Goal: Communication & Community: Share content

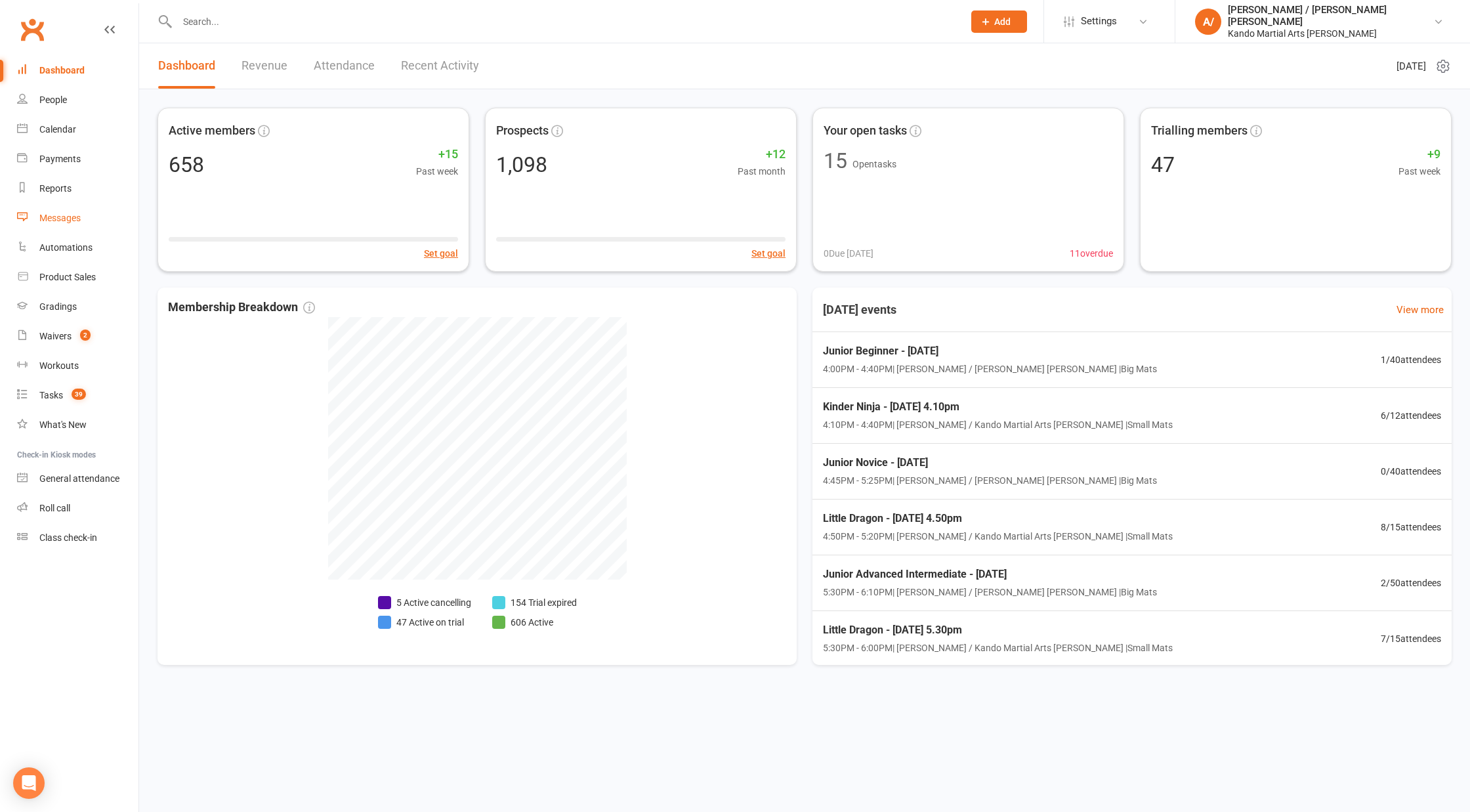
click at [64, 215] on div "Messages" at bounding box center [60, 217] width 41 height 11
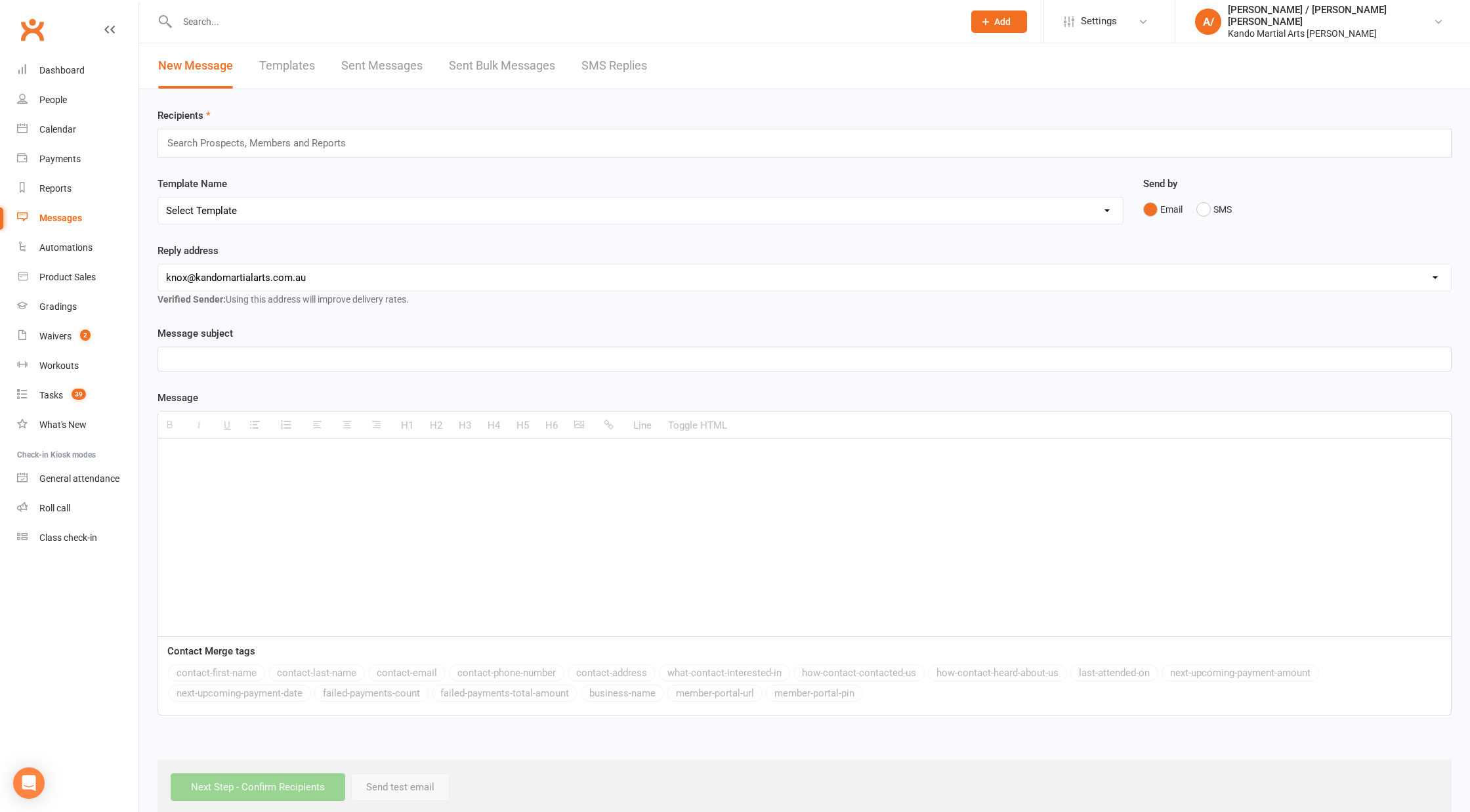
click at [247, 214] on select "Select Template [Email] 5 Class Pass Renewal - Used 4/5 classes [Email] 5 Class…" at bounding box center [641, 211] width 965 height 26
select select "917"
click at [158, 198] on select "Select Template [Email] 5 Class Pass Renewal - Used 4/5 classes [Email] 5 Class…" at bounding box center [641, 211] width 965 height 26
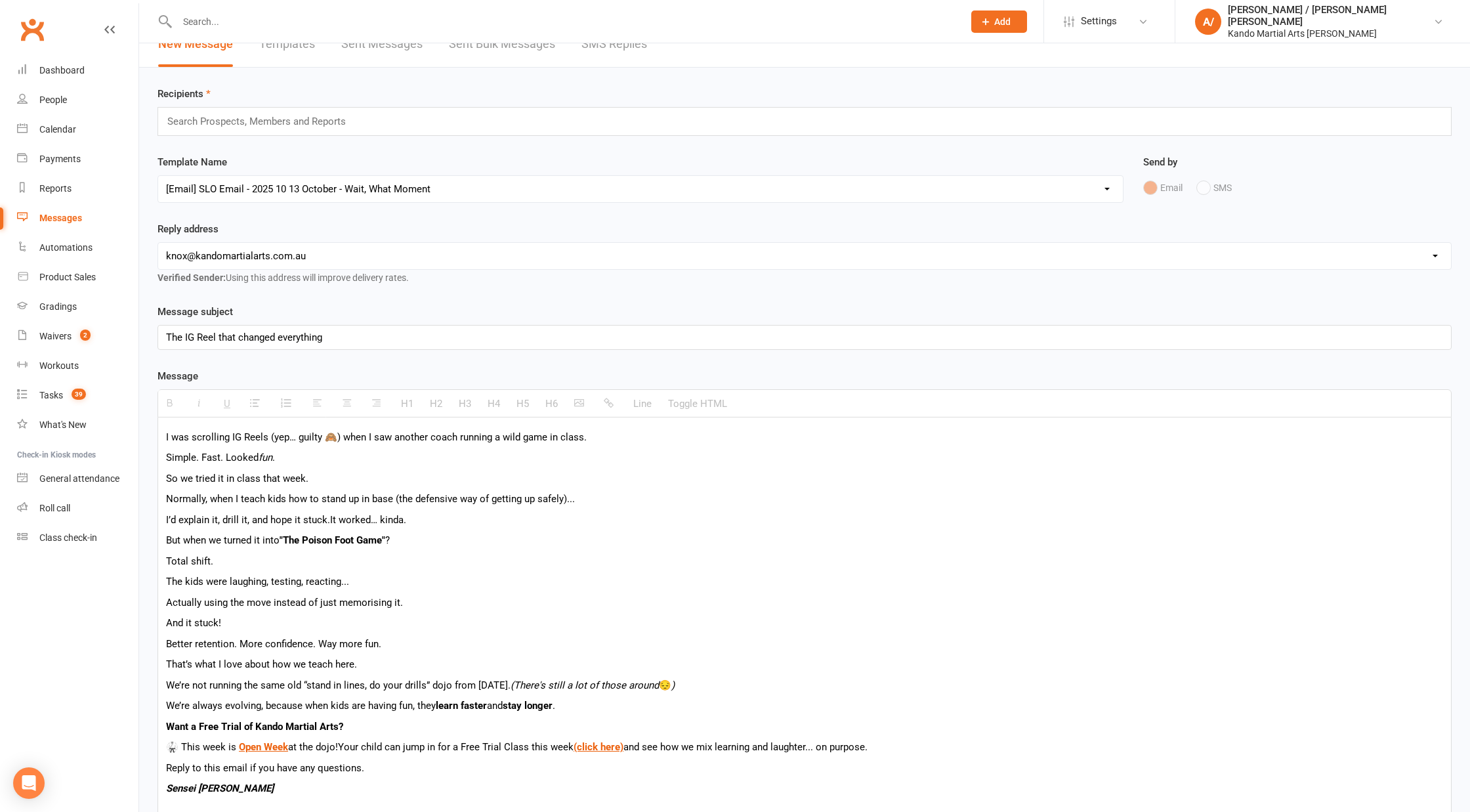
scroll to position [24, 0]
click at [340, 117] on input "text" at bounding box center [263, 119] width 193 height 17
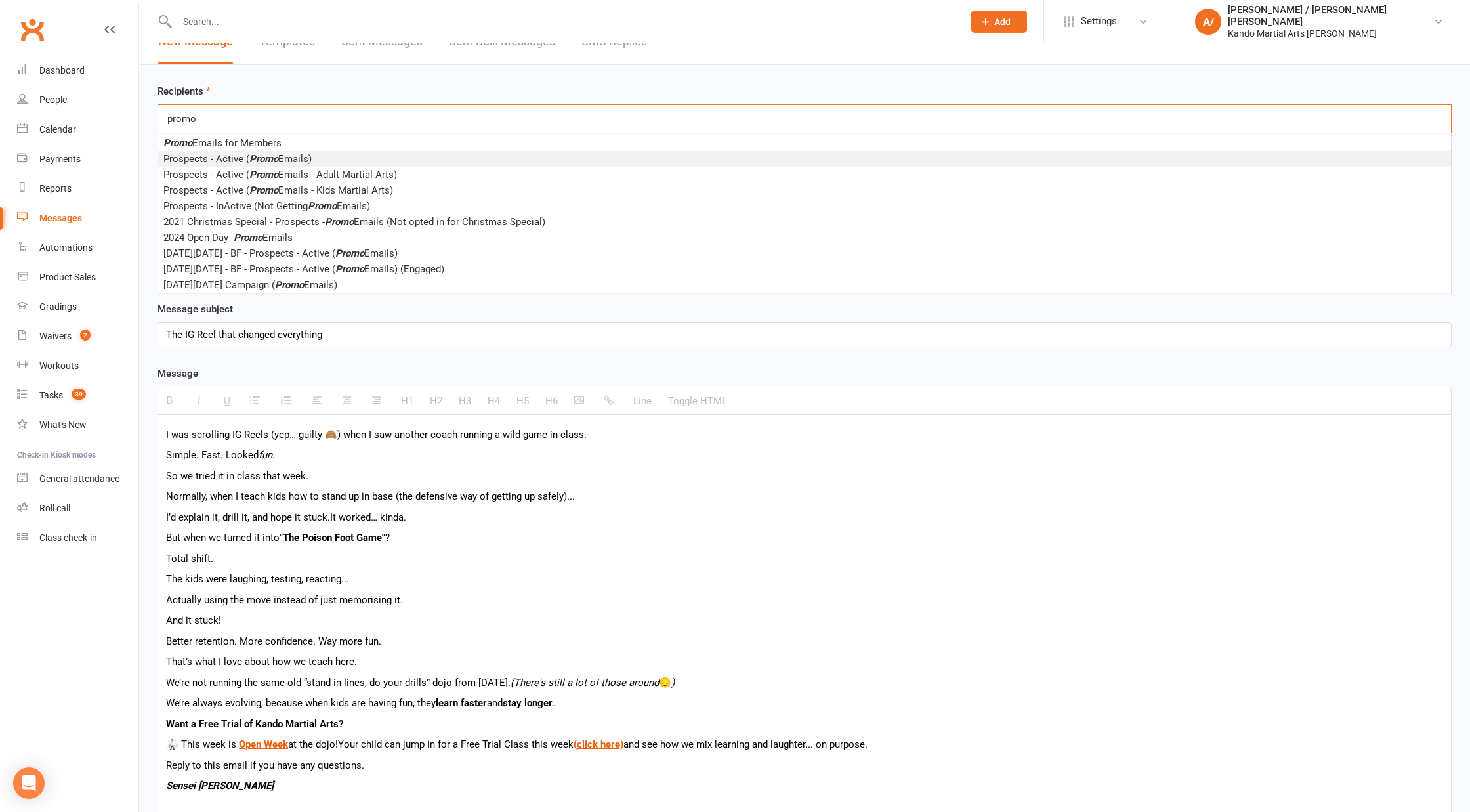
type input "promo"
click at [295, 158] on span "Prospects - Active ( Promo Emails)" at bounding box center [237, 159] width 148 height 12
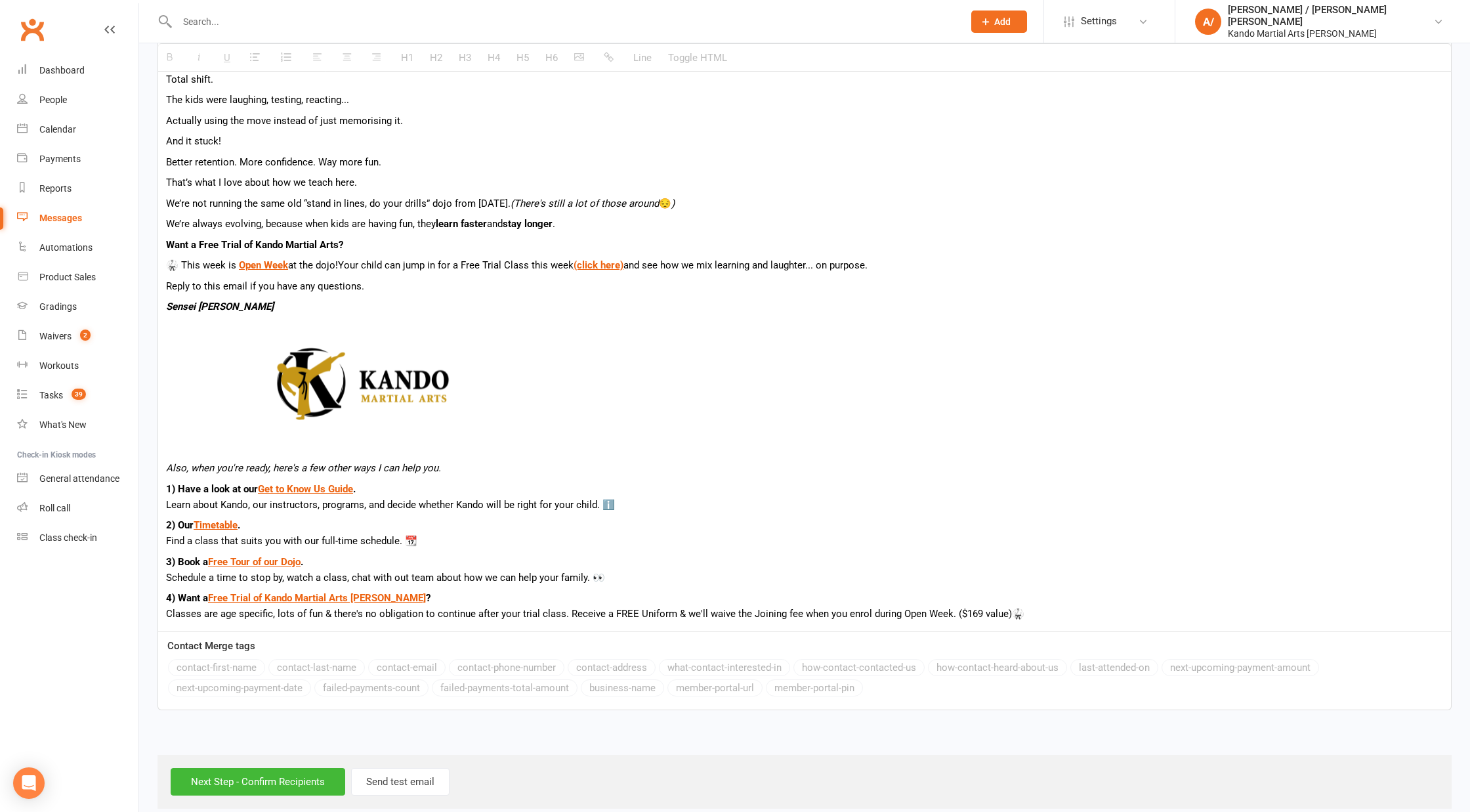
scroll to position [519, 0]
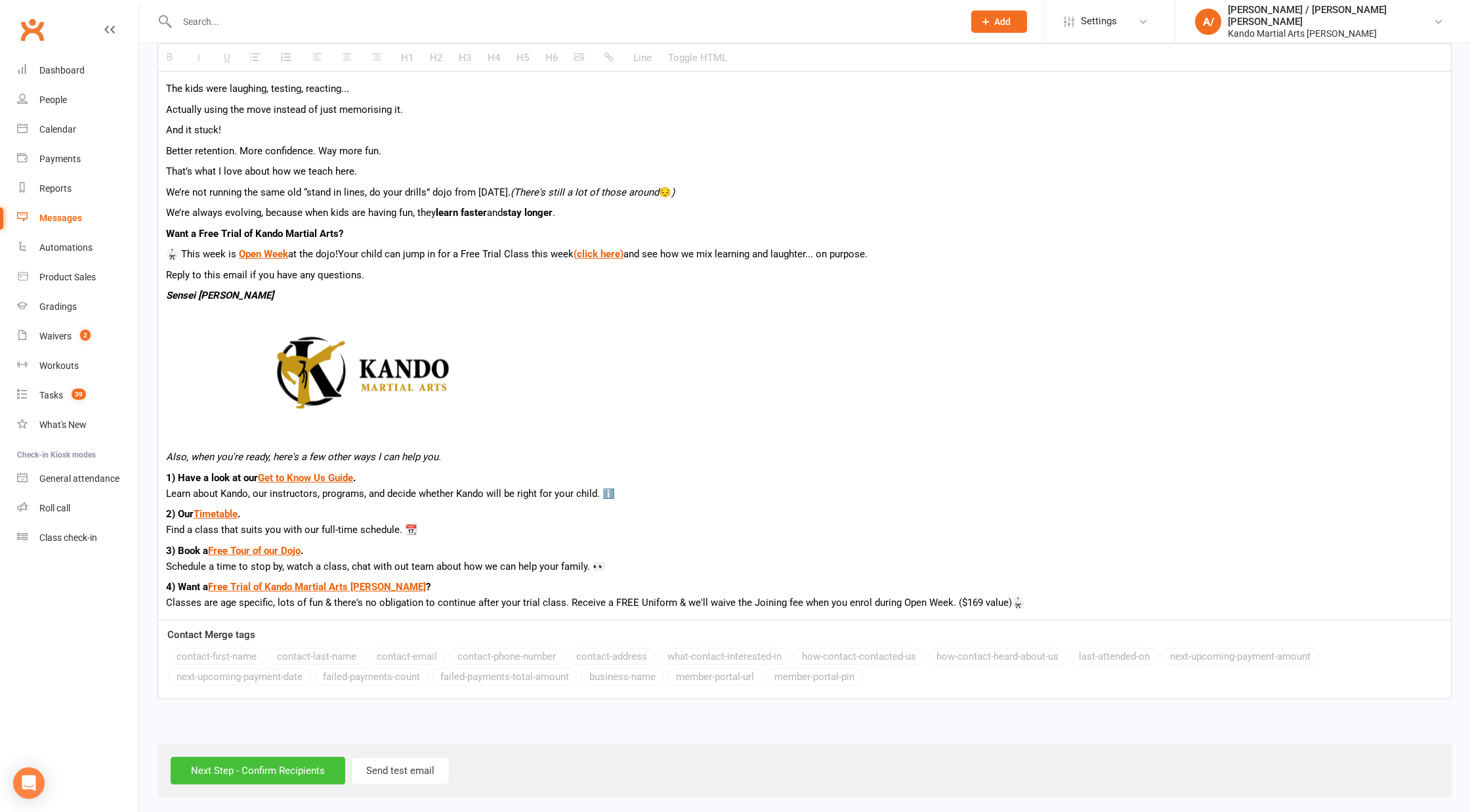
click at [222, 767] on input "Next Step - Confirm Recipients" at bounding box center [258, 770] width 175 height 27
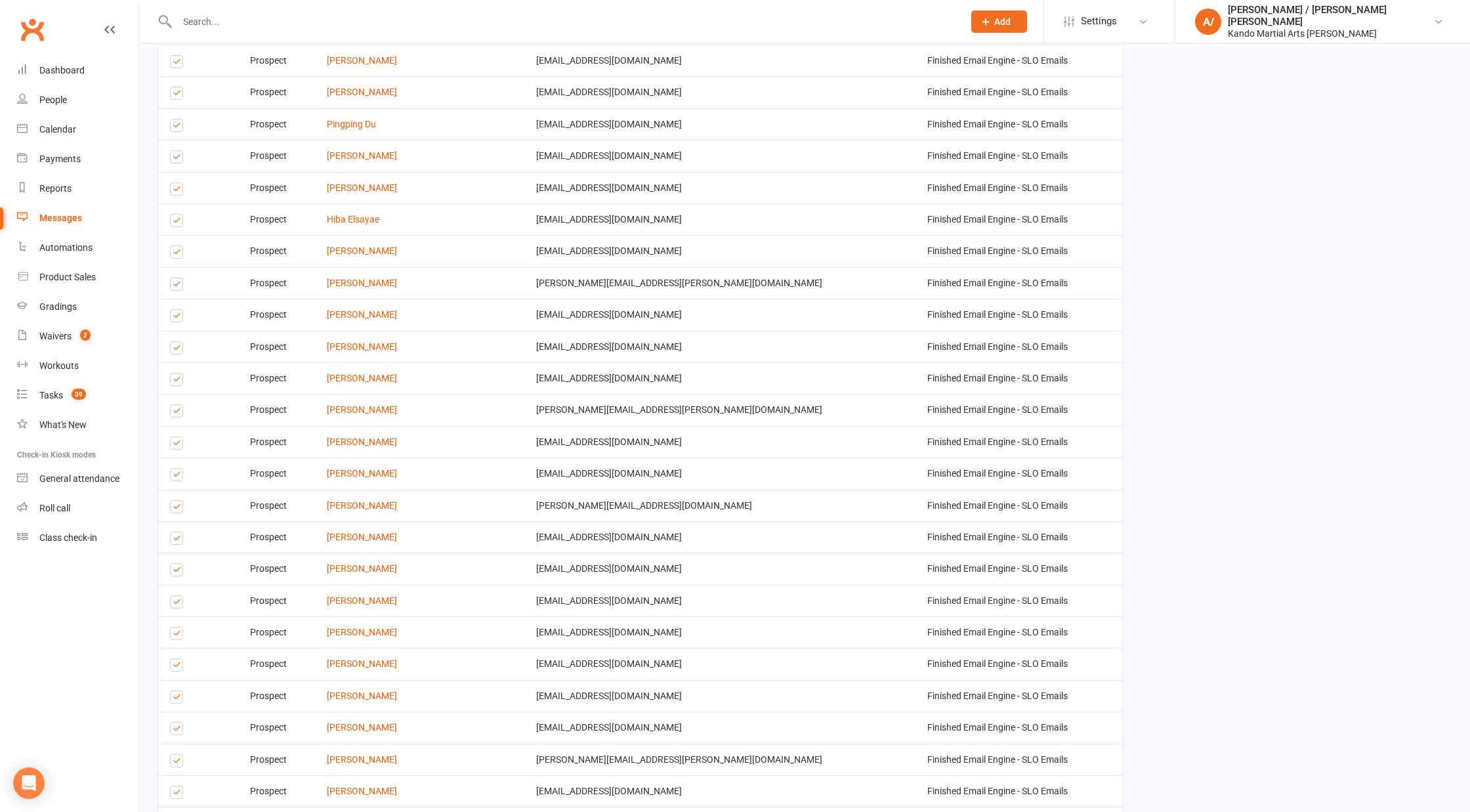
scroll to position [1939, 0]
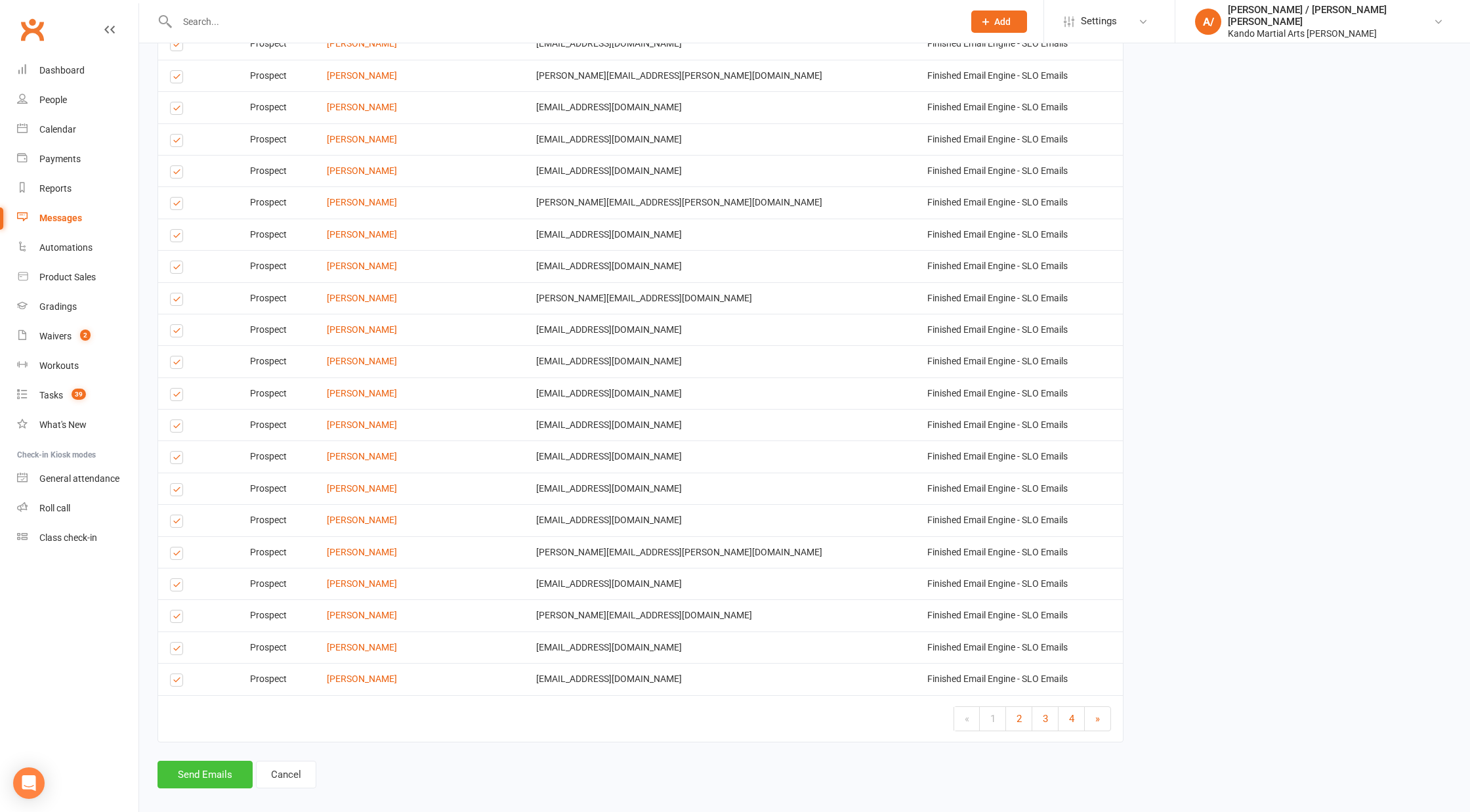
click at [222, 762] on button "Send Emails" at bounding box center [205, 774] width 96 height 27
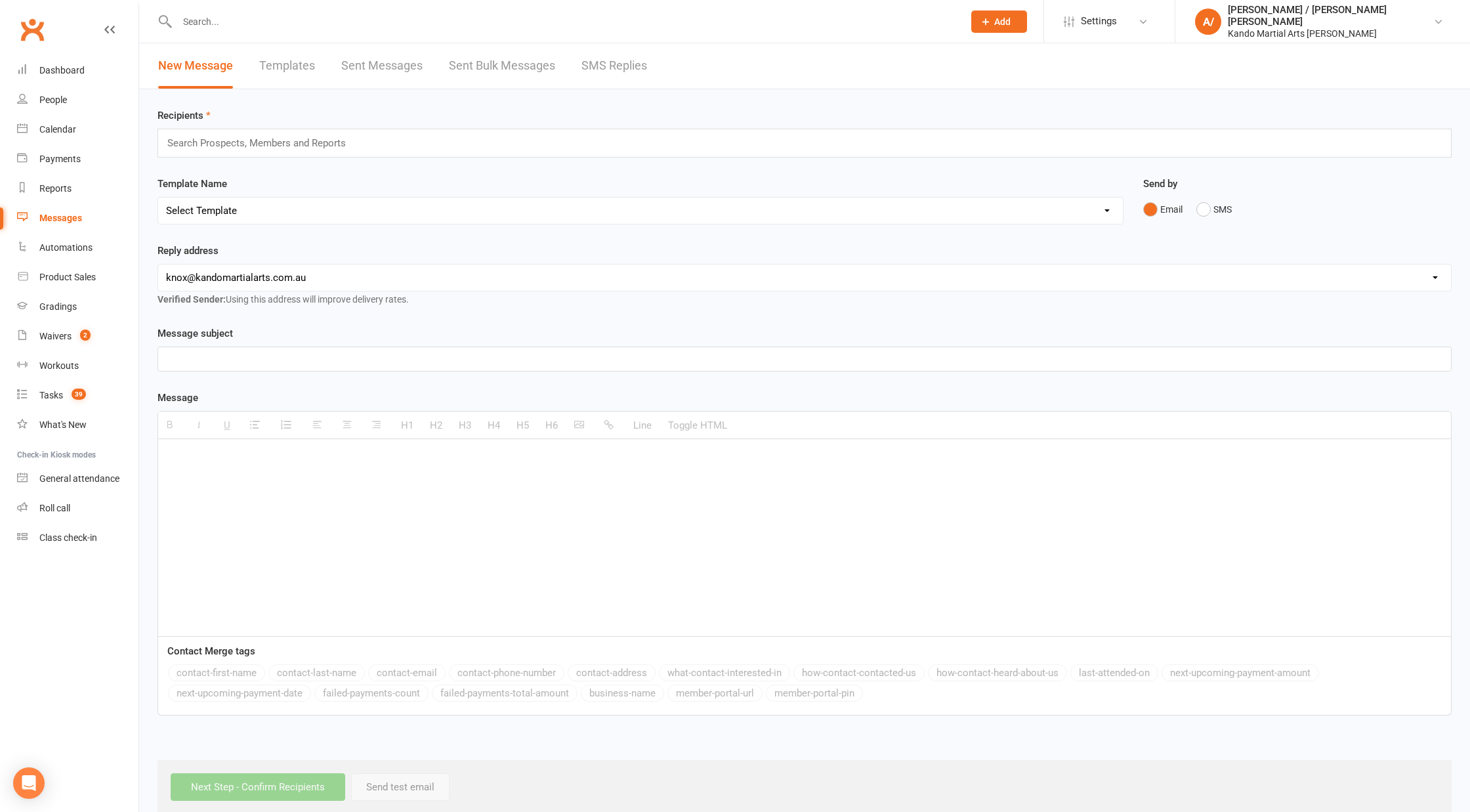
click at [296, 211] on select "Select Template [Email] 5 Class Pass Renewal - Used 4/5 classes [Email] 5 Class…" at bounding box center [641, 211] width 965 height 26
select select "1040"
click at [158, 198] on select "Select Template [Email] 5 Class Pass Renewal - Used 4/5 classes [Email] 5 Class…" at bounding box center [641, 211] width 965 height 26
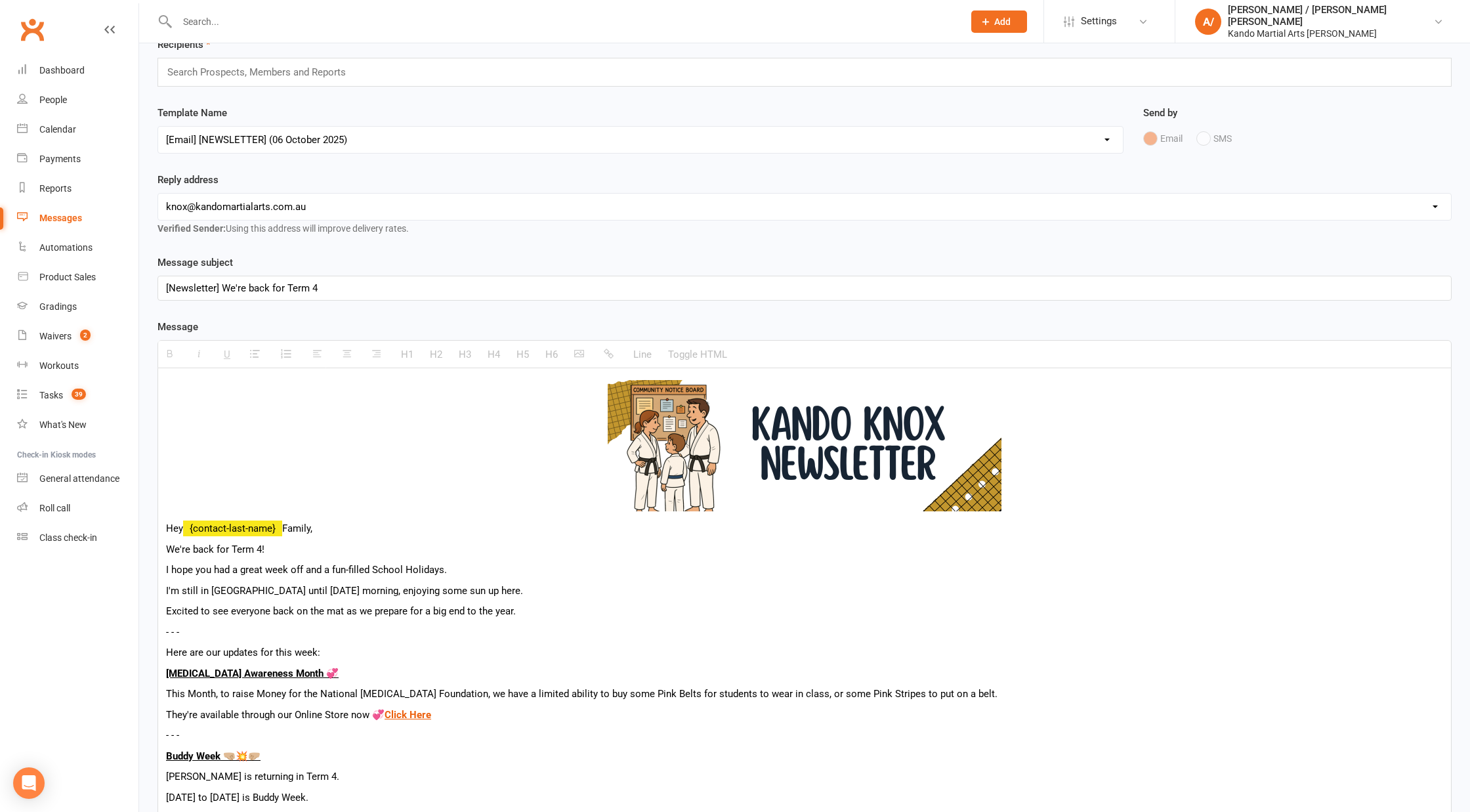
scroll to position [91, 0]
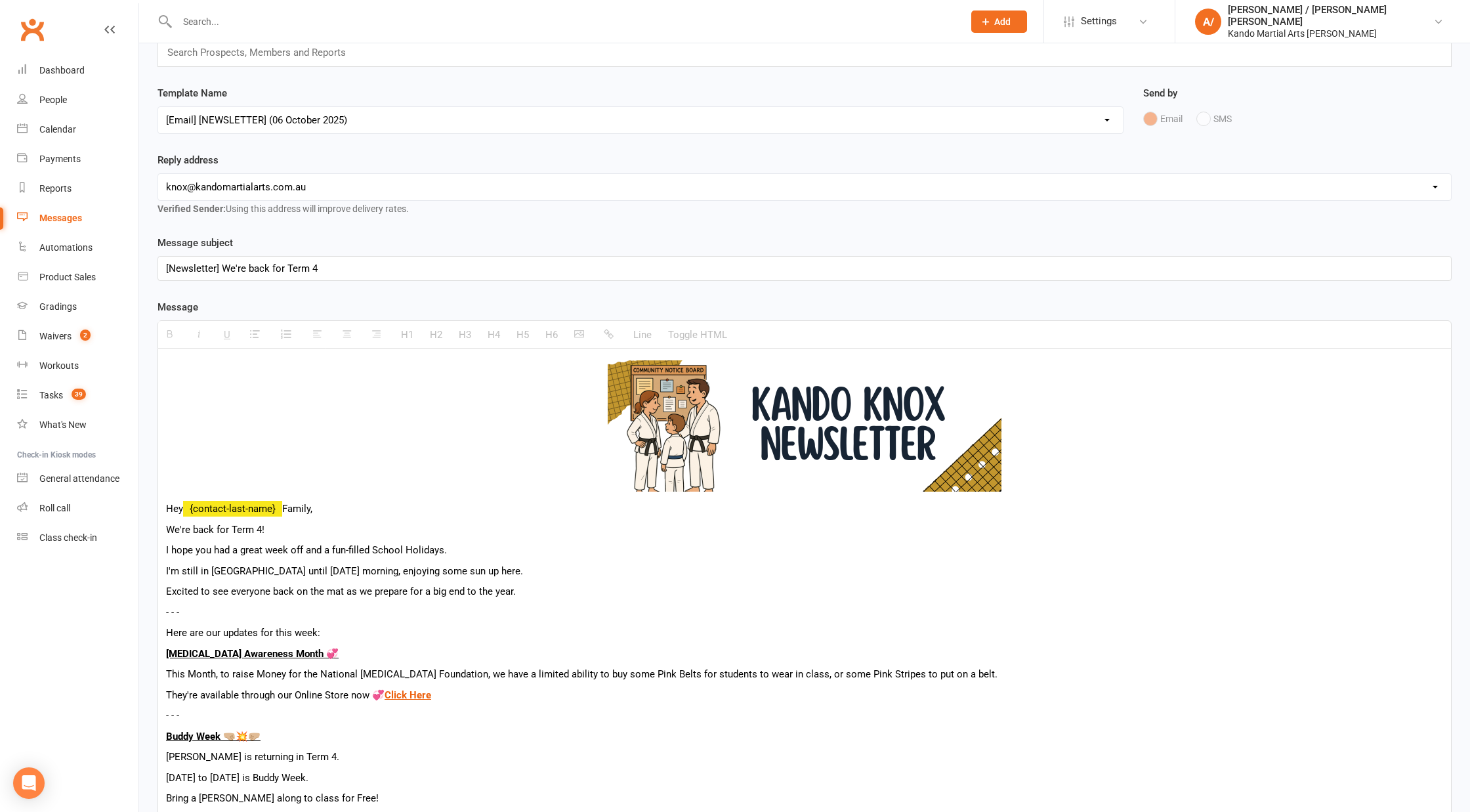
click at [401, 266] on div "[Newsletter] We're back for Term 4" at bounding box center [805, 268] width 1293 height 24
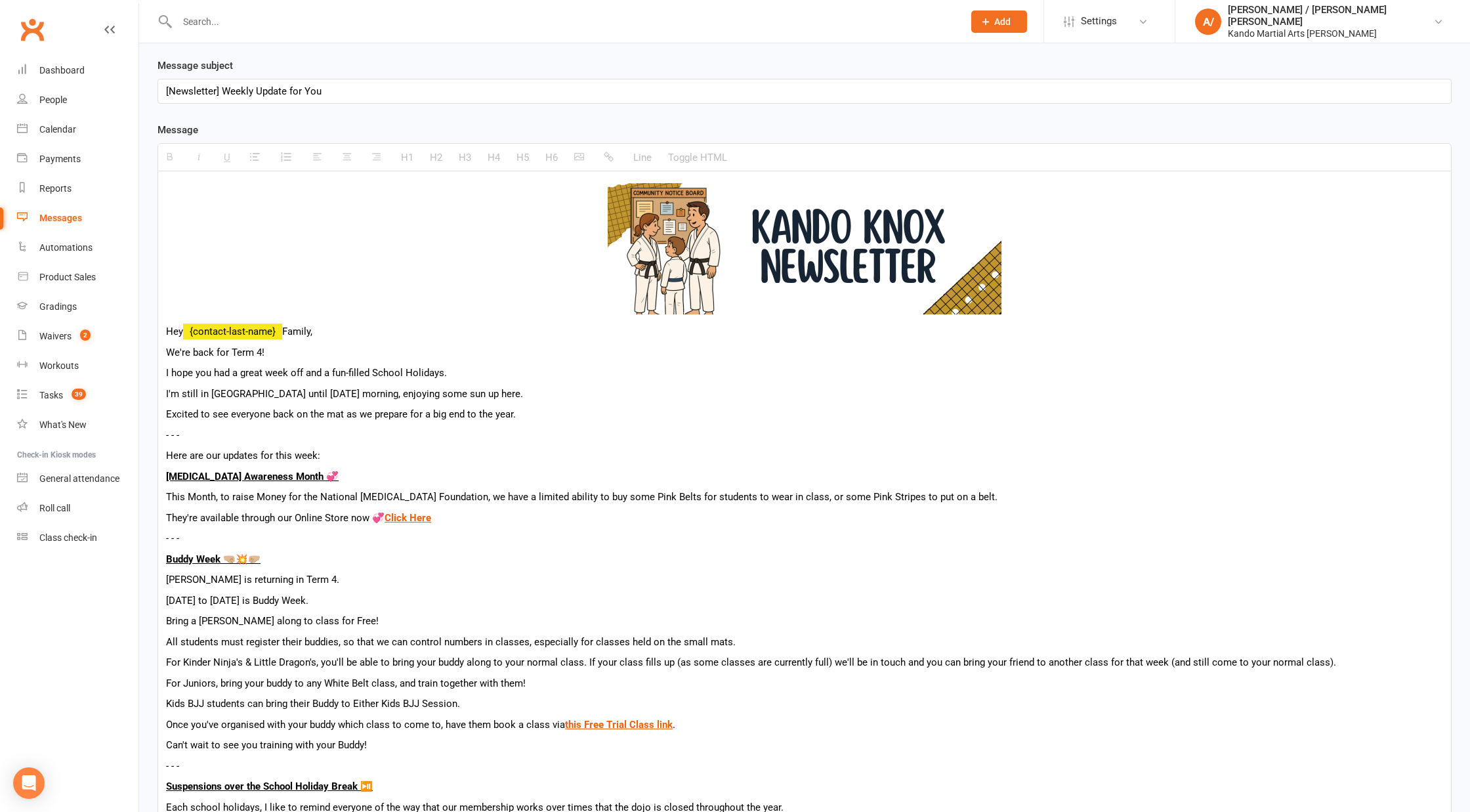
scroll to position [279, 0]
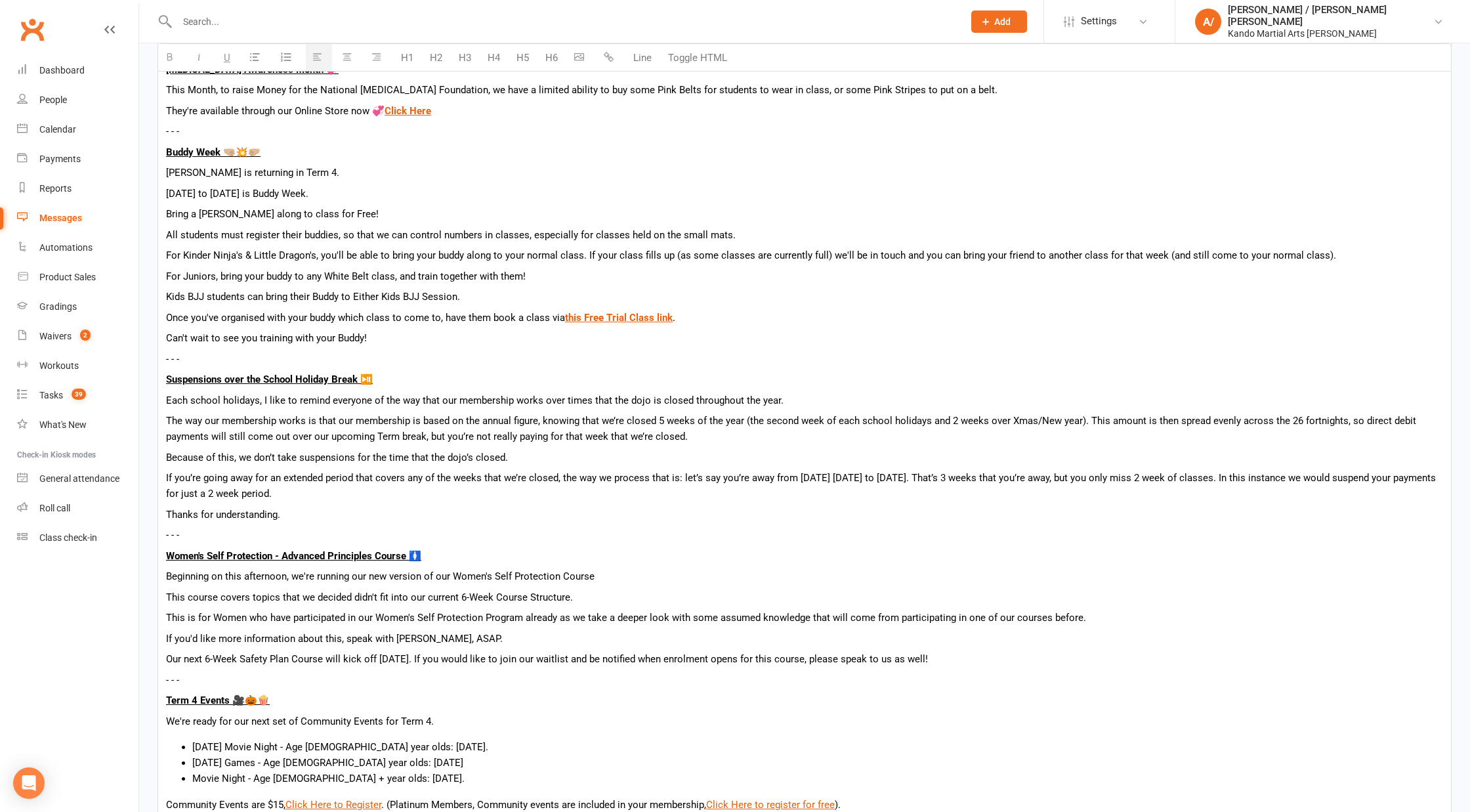
scroll to position [634, 0]
click at [355, 167] on p "[PERSON_NAME] is returning in Term 4." at bounding box center [805, 171] width 1277 height 16
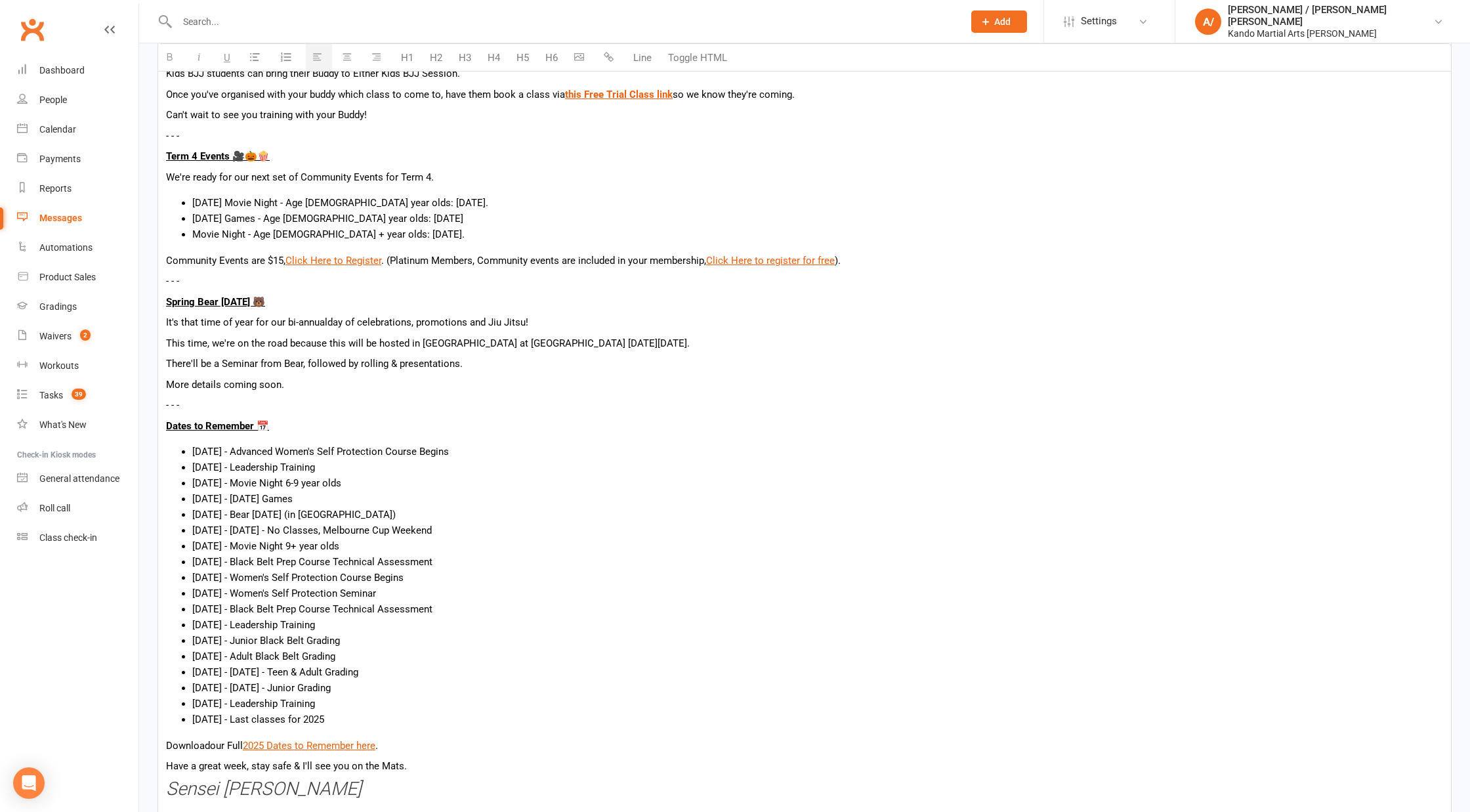
scroll to position [870, 0]
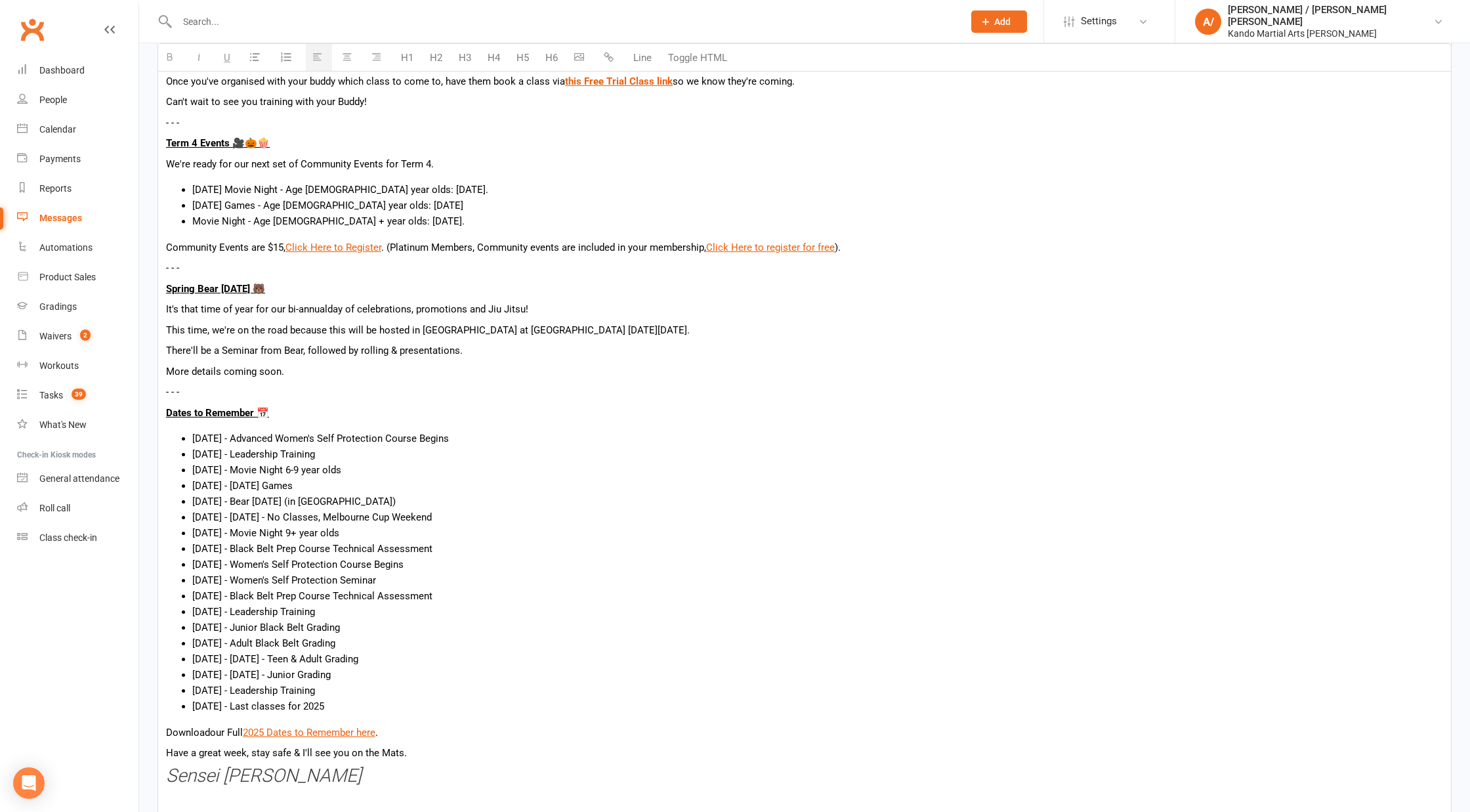
click at [309, 314] on p "It's that time of year for our bi-annual day of celebrations, promotions and Ji…" at bounding box center [805, 309] width 1277 height 16
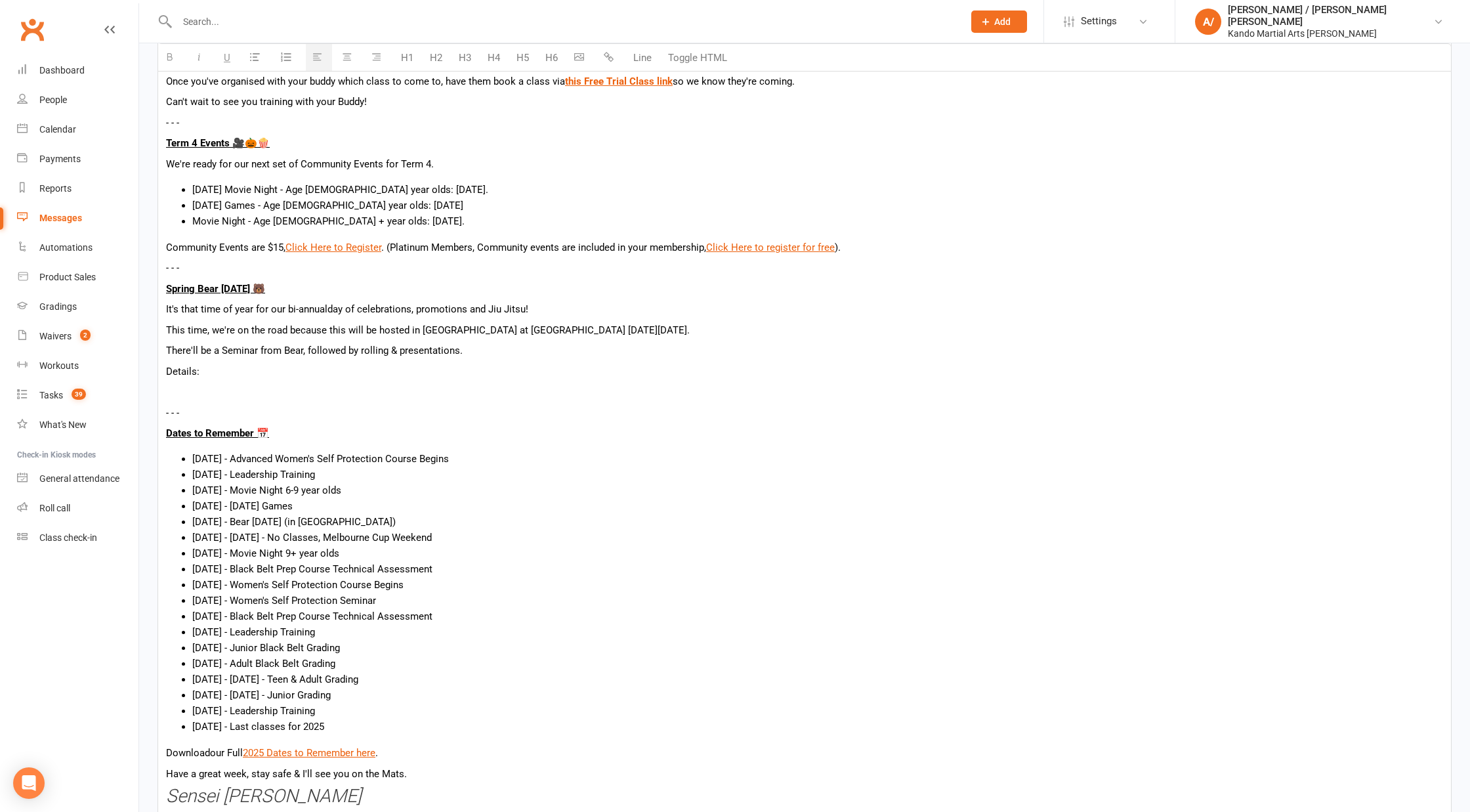
click at [255, 60] on icon "button" at bounding box center [255, 57] width 10 height 10
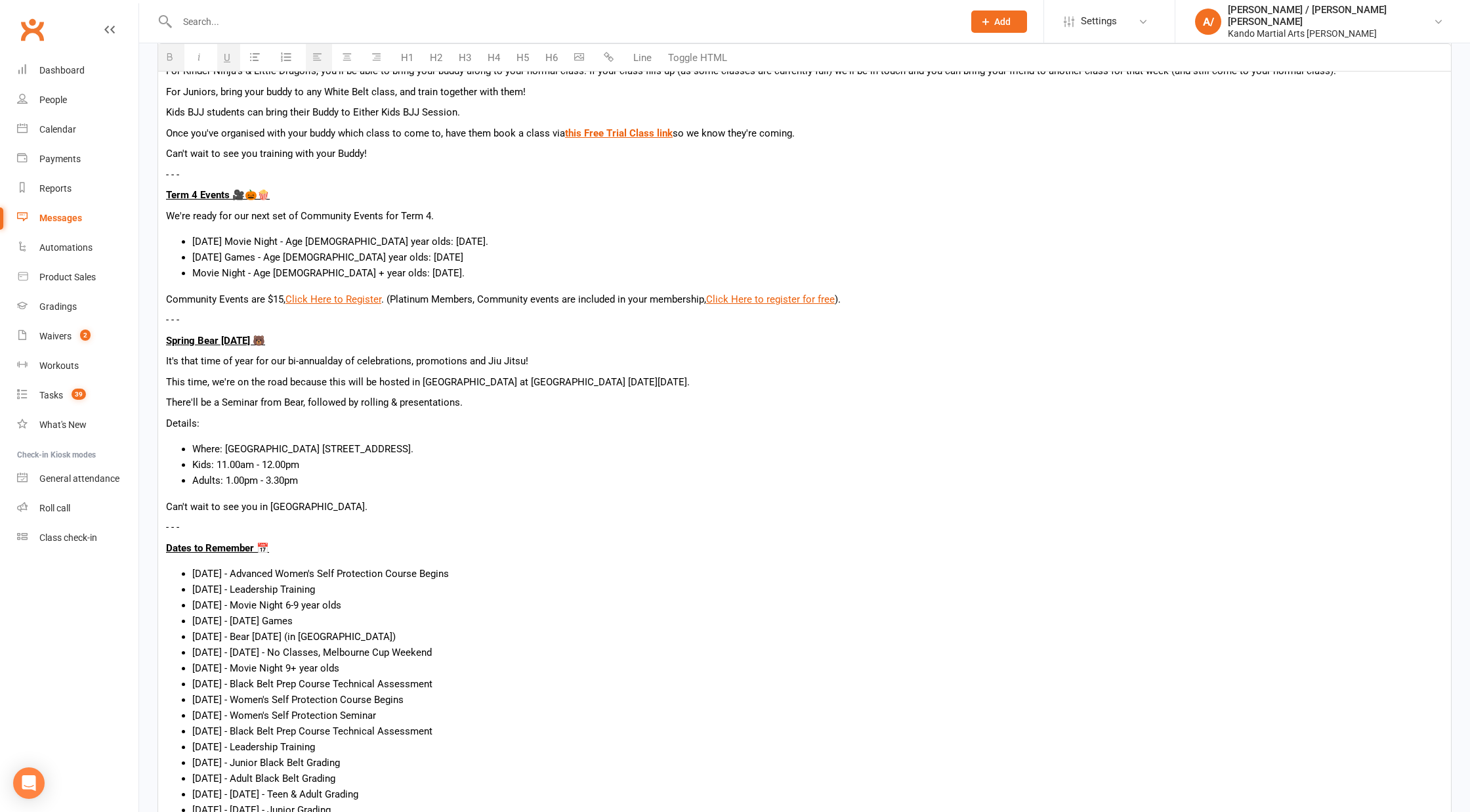
scroll to position [817, 0]
click at [489, 240] on li "[DATE] Movie Night - Age [DEMOGRAPHIC_DATA] year olds: [DATE]." at bounding box center [818, 242] width 1251 height 16
click at [491, 252] on li "[DATE] Games - Age [DEMOGRAPHIC_DATA] year olds: [DATE]" at bounding box center [818, 258] width 1251 height 16
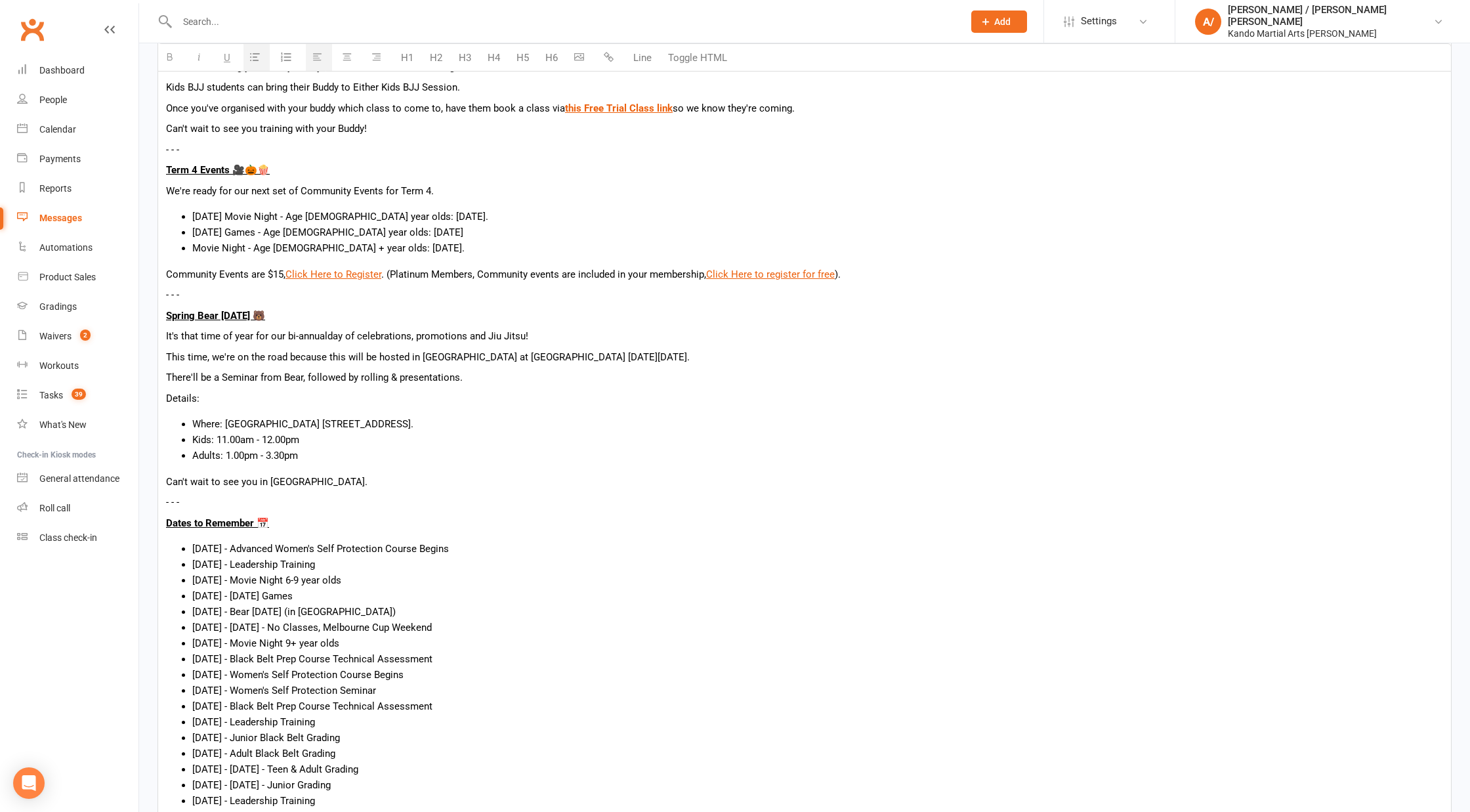
scroll to position [846, 0]
click at [208, 296] on p "- - -" at bounding box center [805, 292] width 1277 height 16
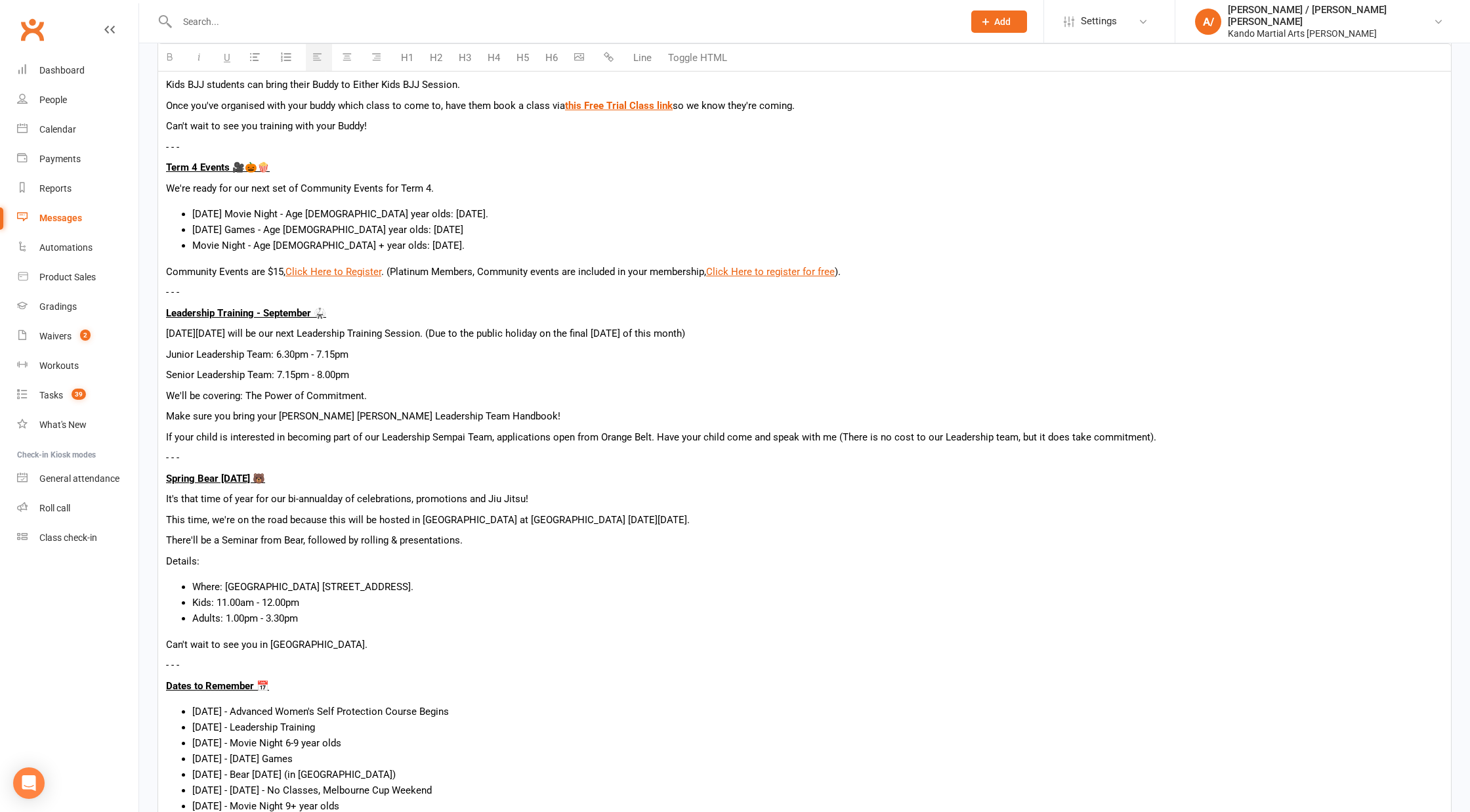
click at [259, 57] on icon "button" at bounding box center [255, 57] width 10 height 10
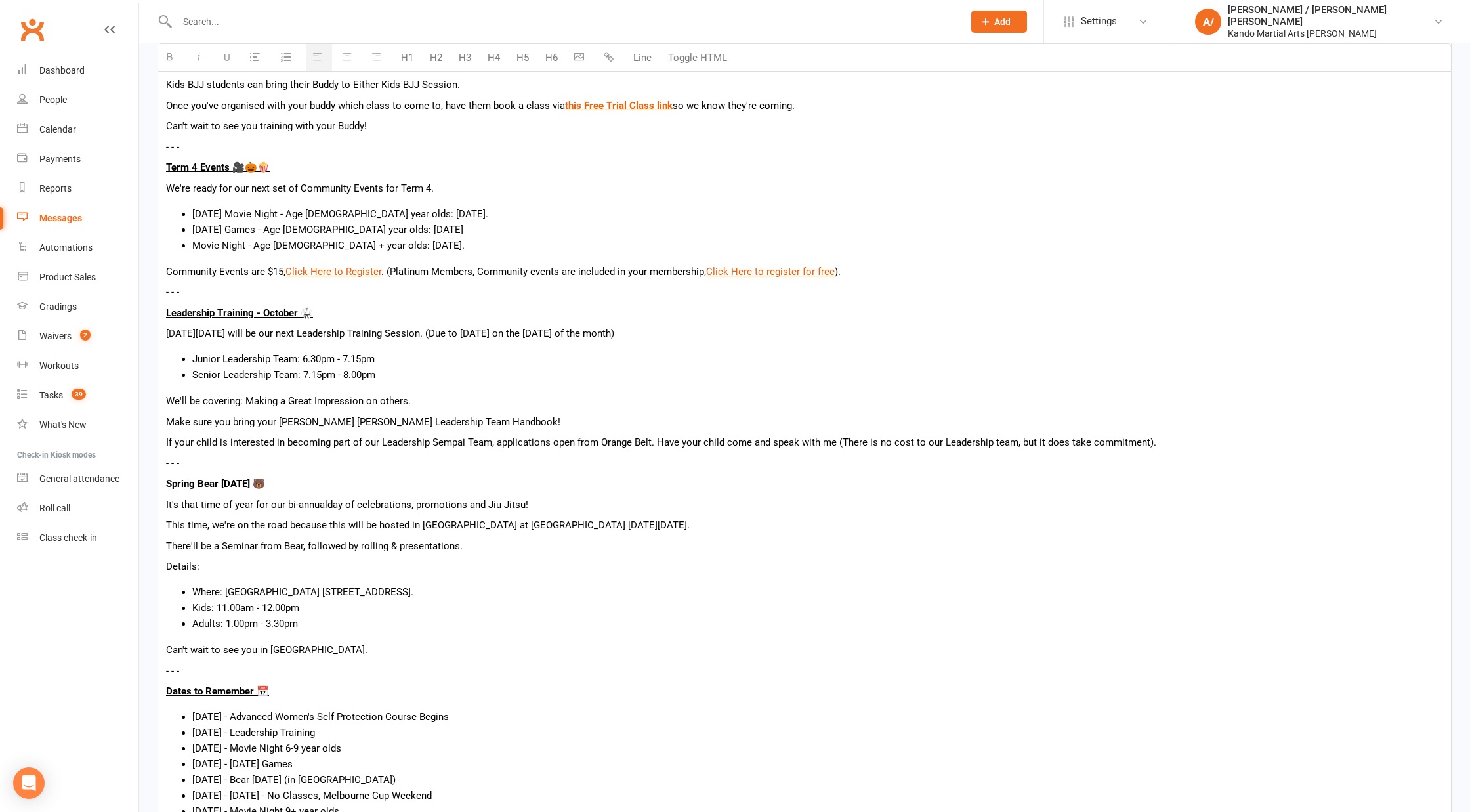
click at [490, 435] on p "If your child is interested in becoming part of our Leadership Sempai Team, app…" at bounding box center [805, 442] width 1277 height 16
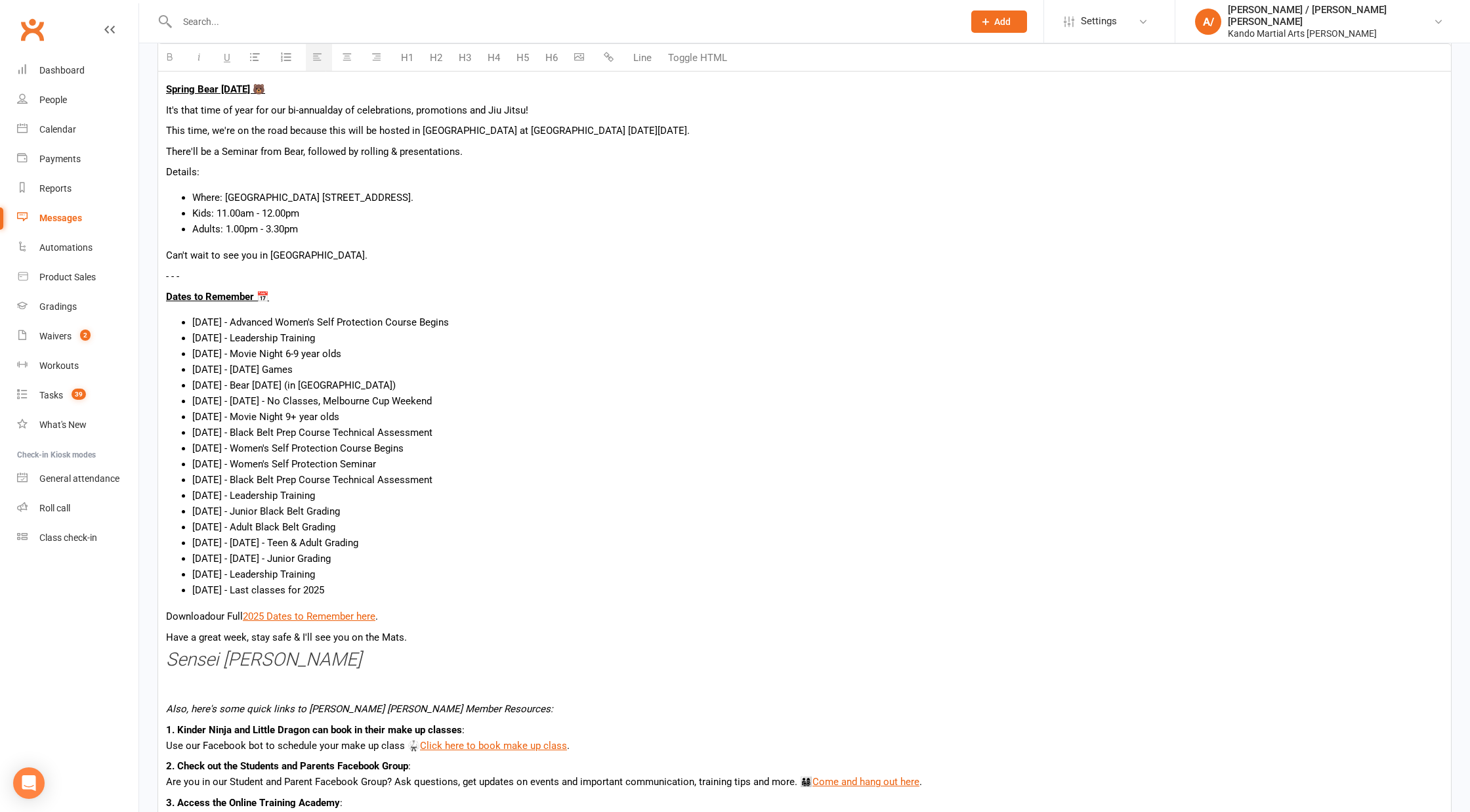
scroll to position [1248, 0]
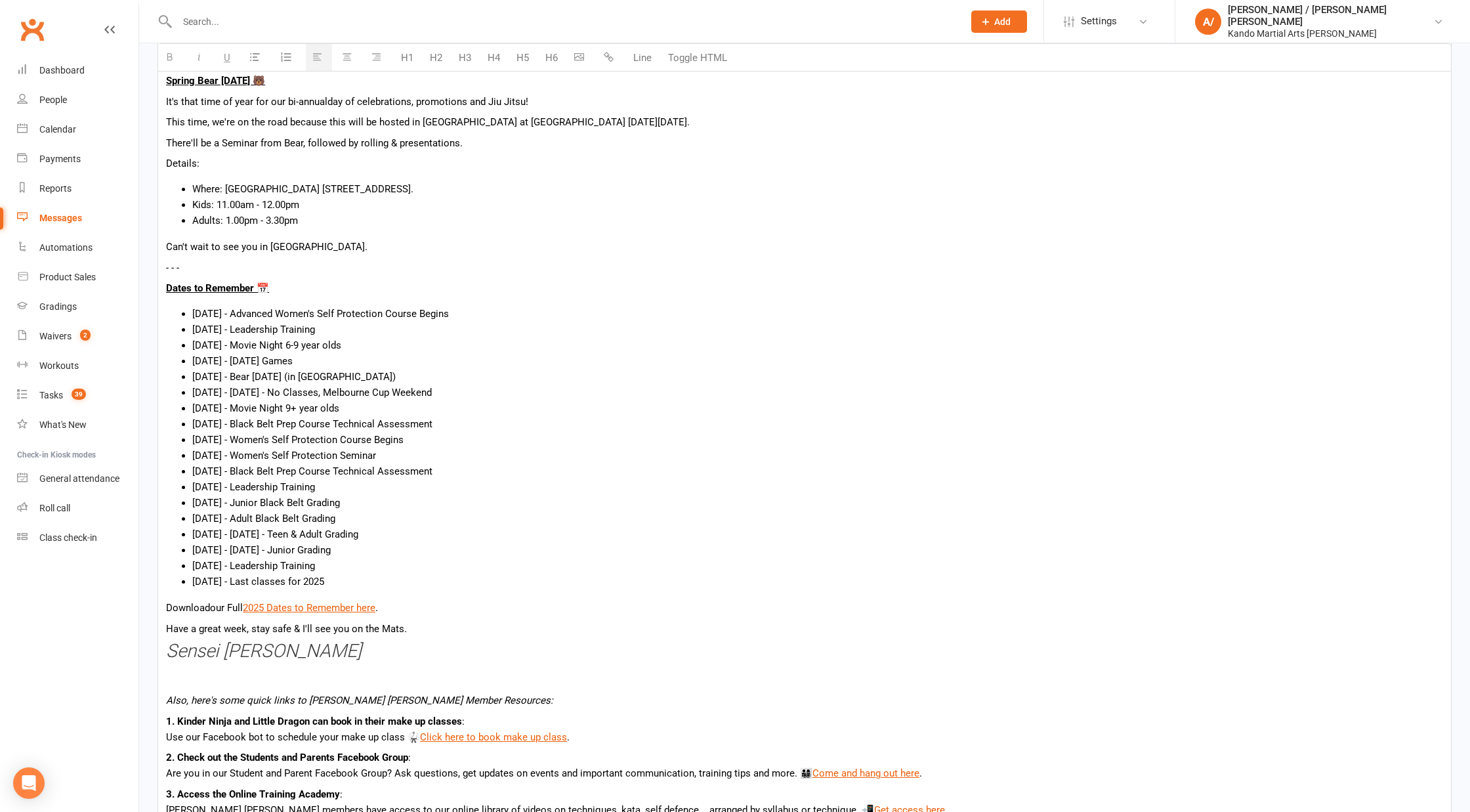
click at [270, 315] on li "[DATE] - Advanced Women's Self Protection Course Begins" at bounding box center [818, 313] width 1251 height 16
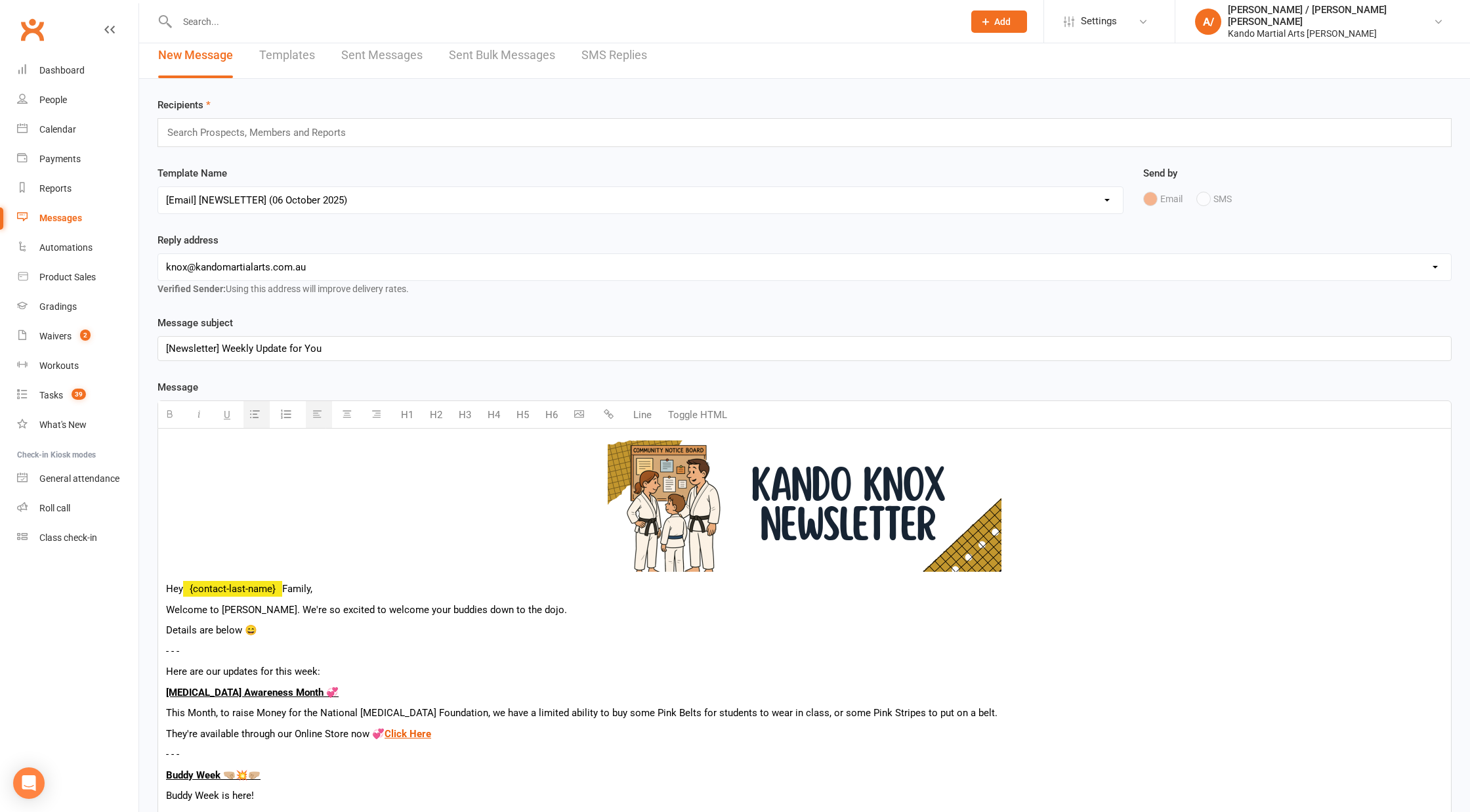
scroll to position [0, 0]
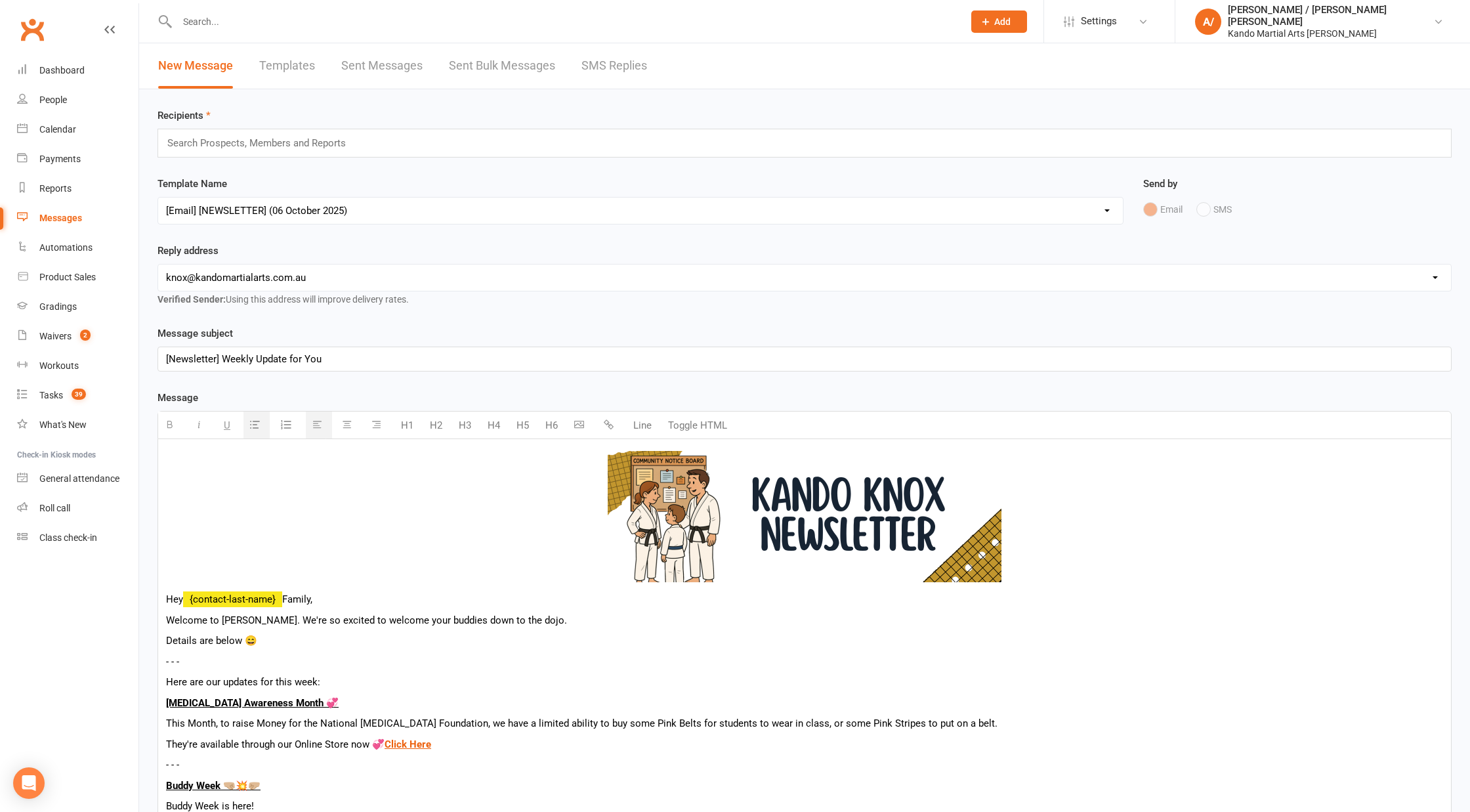
click at [306, 143] on input "text" at bounding box center [263, 142] width 193 height 17
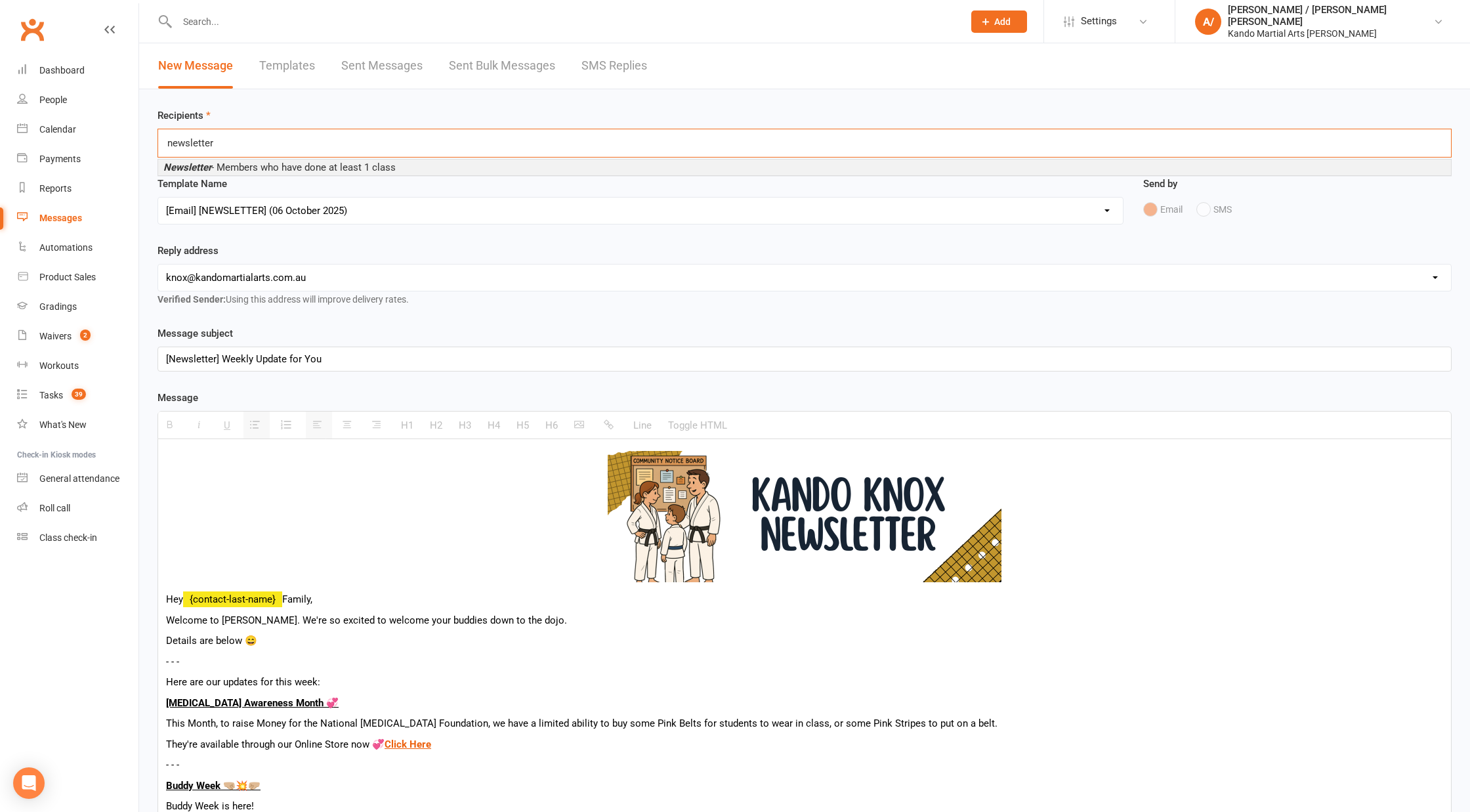
type input "newsletter"
click at [269, 167] on span "Newsletter - Members who have done at least 1 class" at bounding box center [279, 167] width 232 height 12
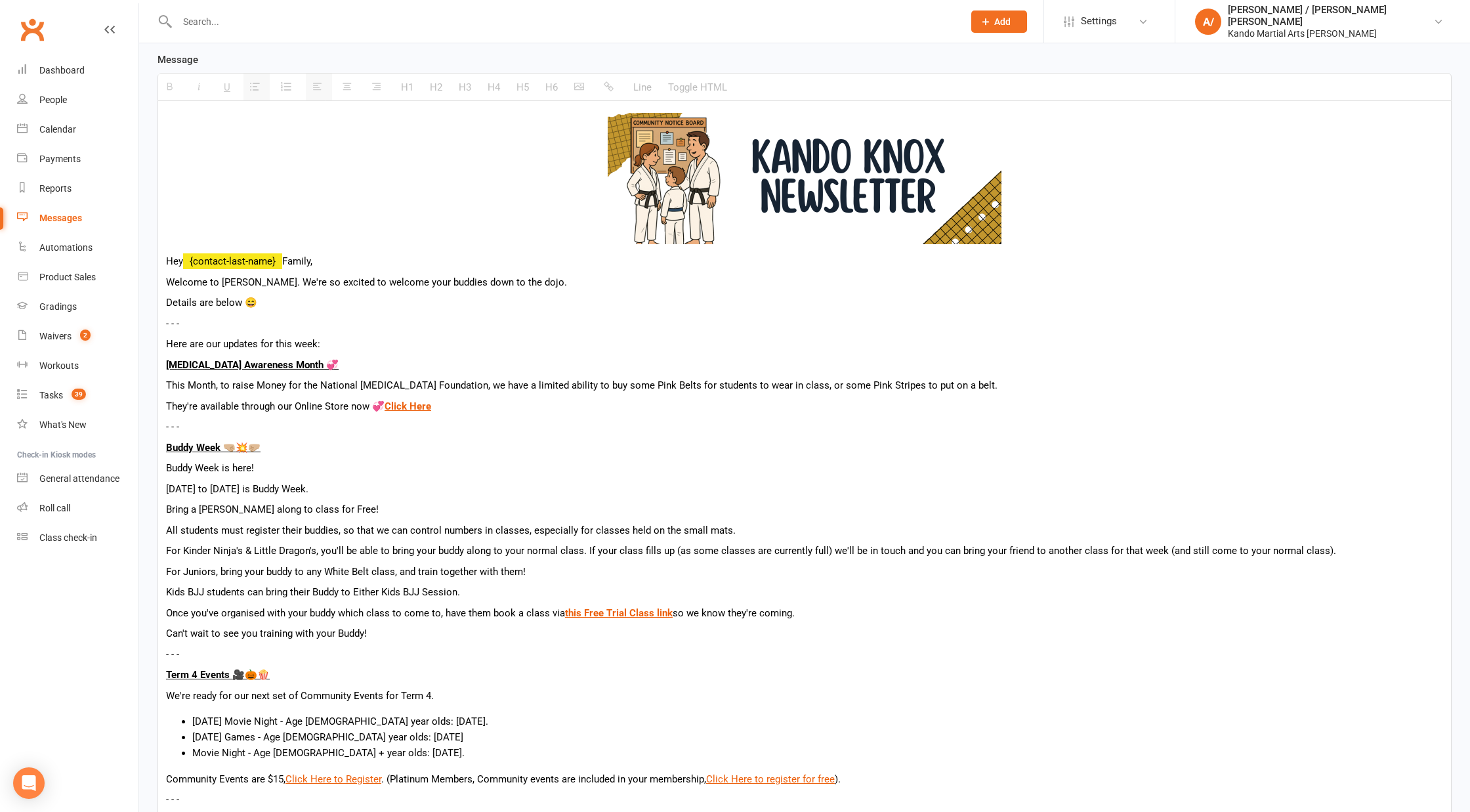
scroll to position [402, 0]
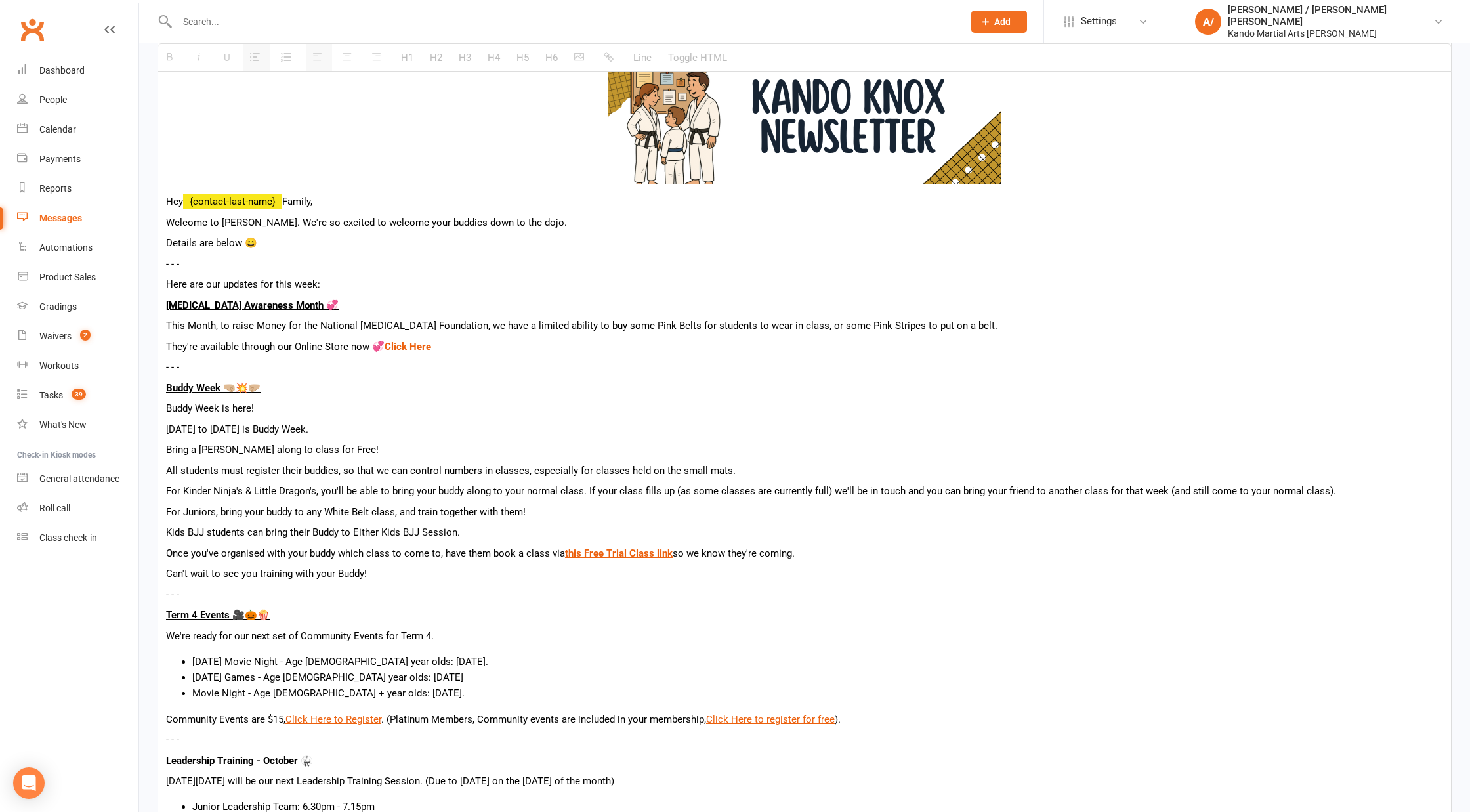
click at [250, 224] on p "Welcome to [PERSON_NAME]. We're so excited to welcome your buddies down to the …" at bounding box center [805, 222] width 1277 height 16
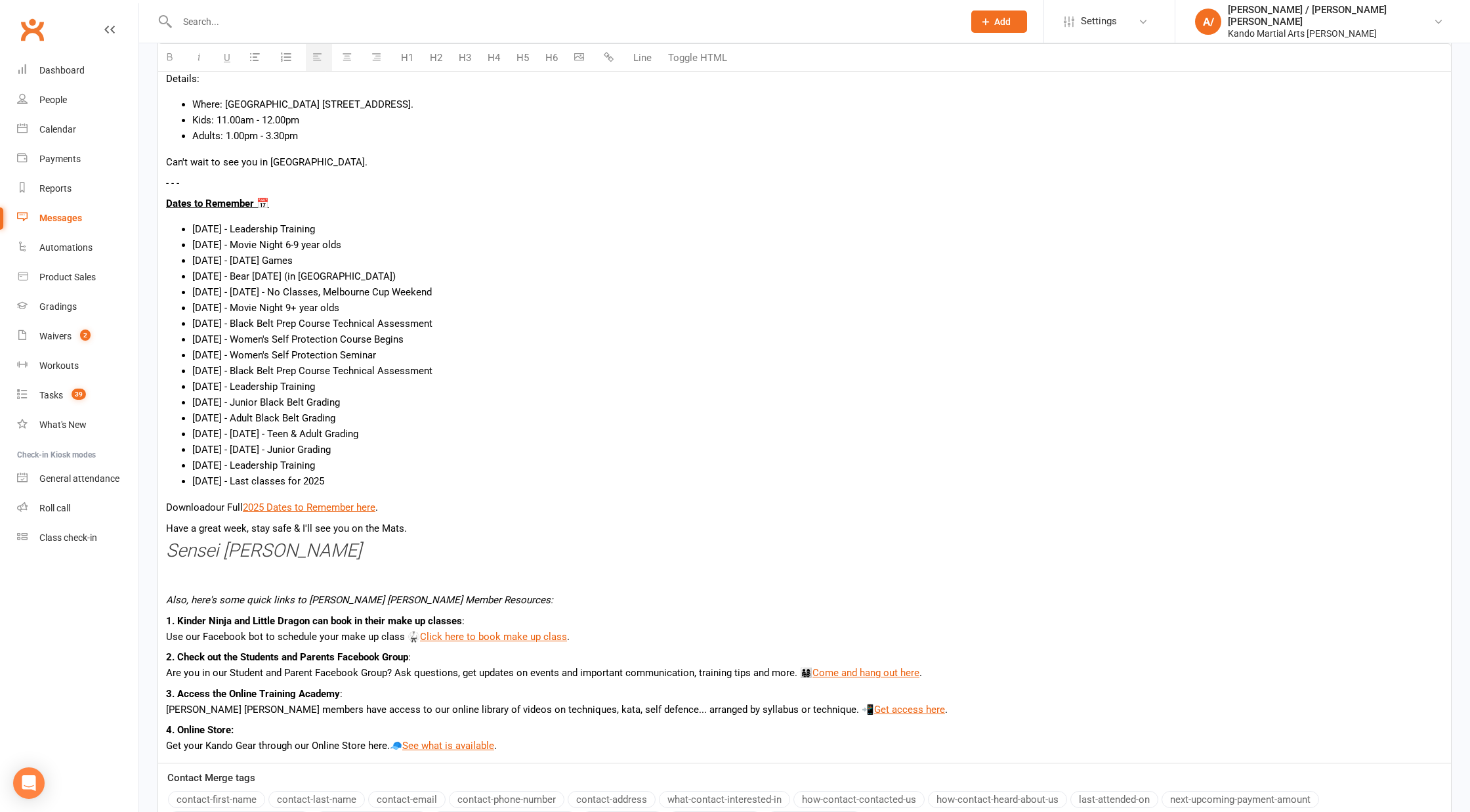
scroll to position [1354, 0]
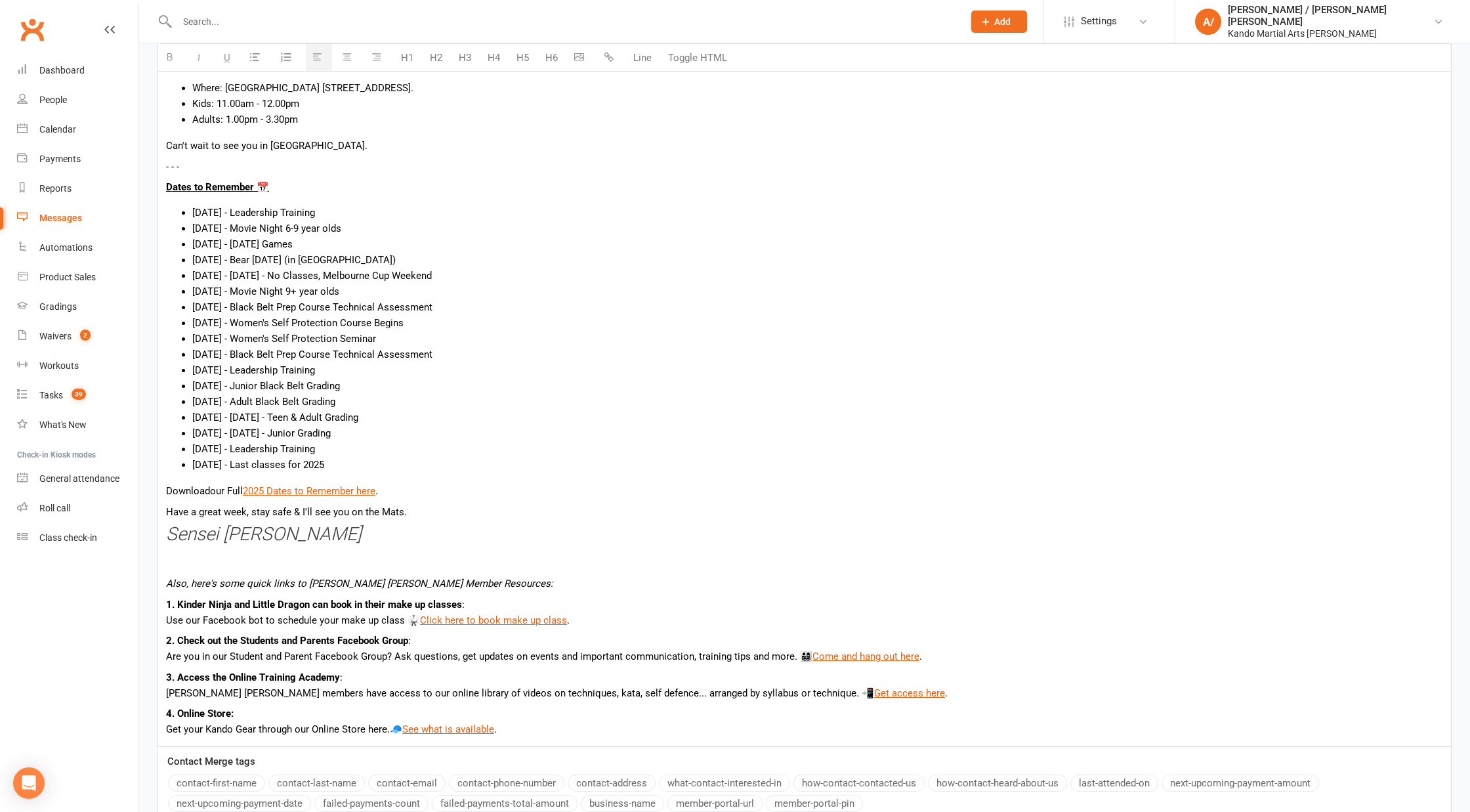
click at [422, 508] on p "Have a great week, stay safe & I'll see you on the Mats." at bounding box center [805, 511] width 1277 height 16
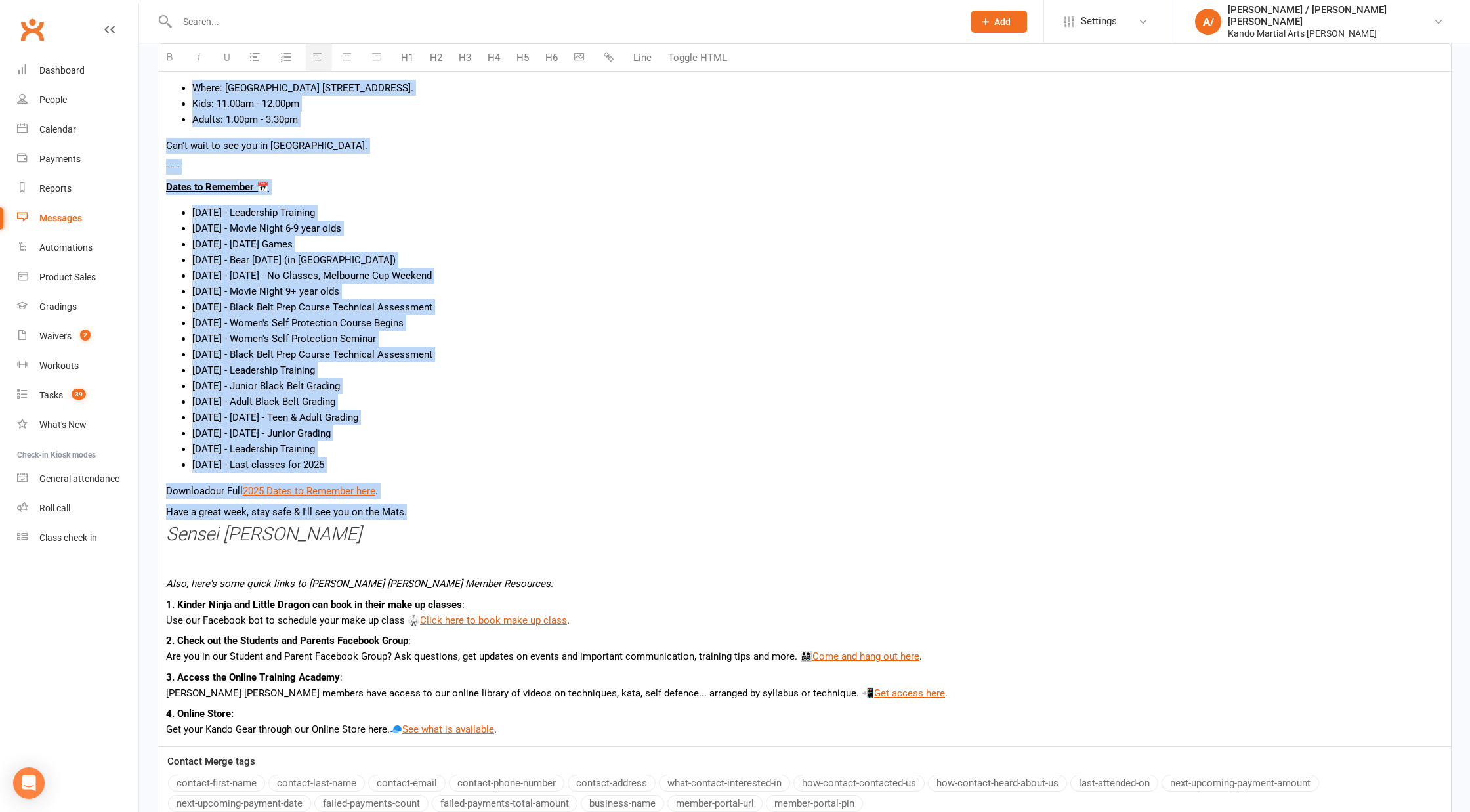
copy div "Loremip do Sitam Cons. Ad'el se doeiusm te incidid utla etdolor magn al eni adm…"
click at [379, 431] on li "[DATE] - [DATE] - Junior Grading" at bounding box center [818, 432] width 1251 height 16
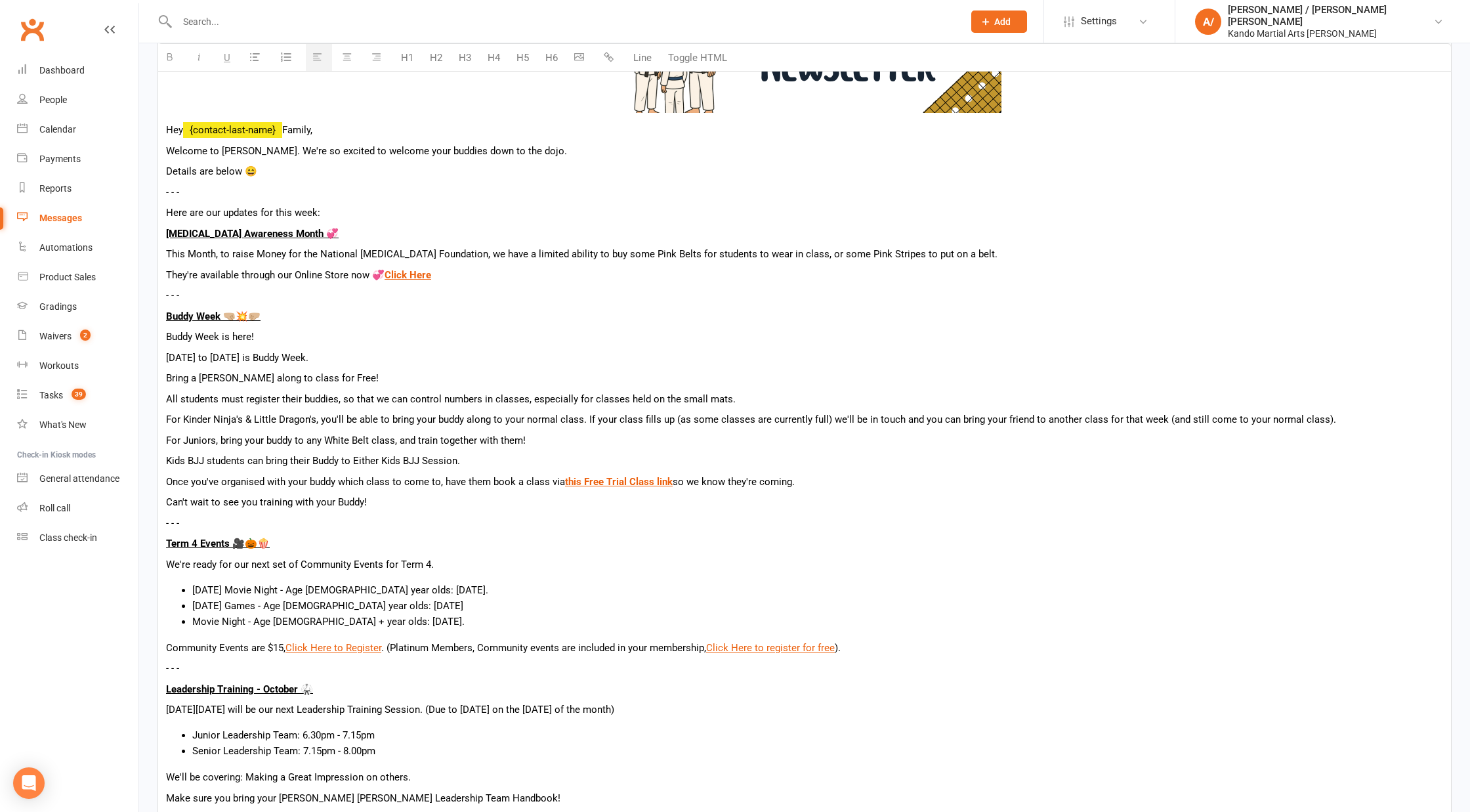
scroll to position [1480, 0]
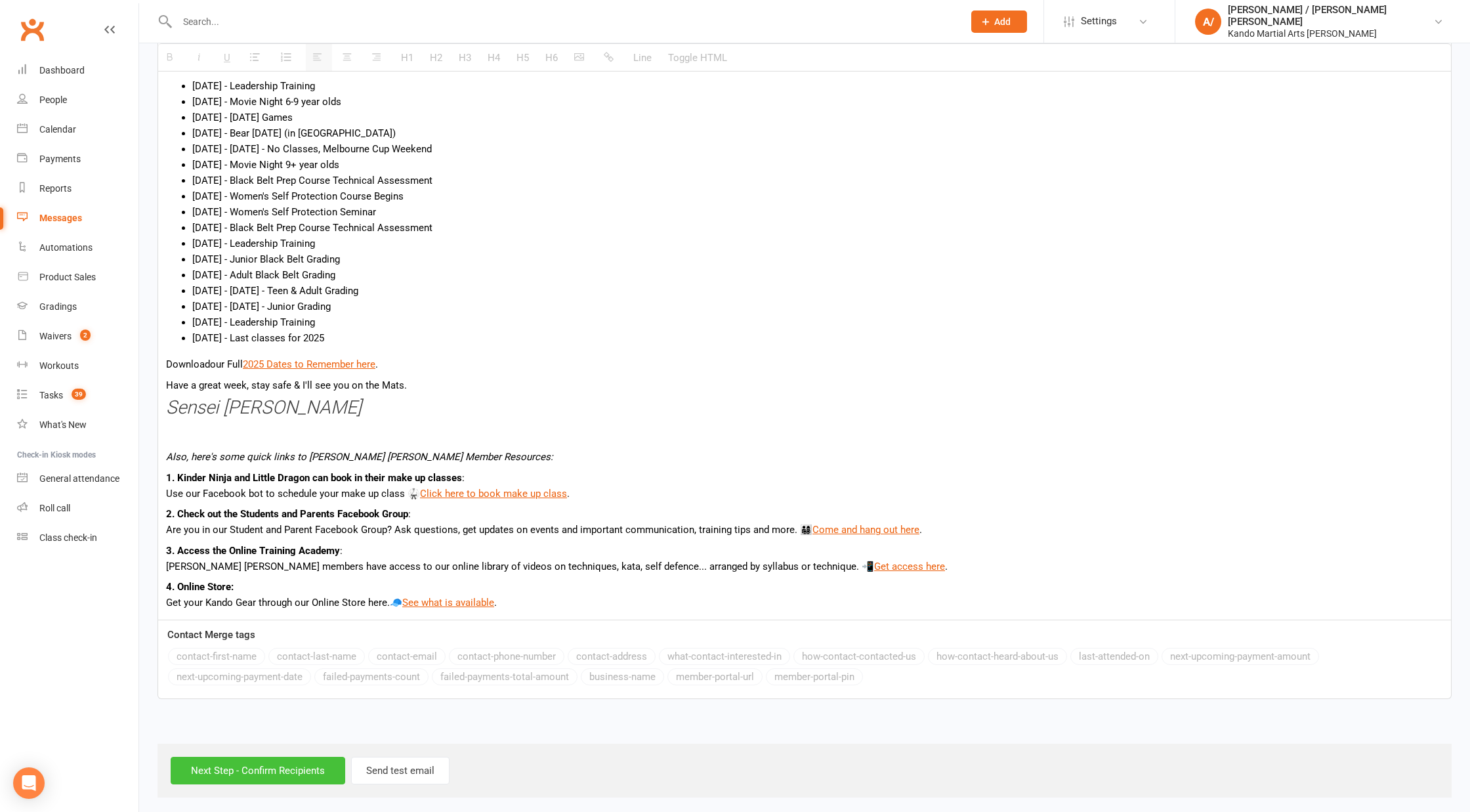
click at [280, 764] on input "Next Step - Confirm Recipients" at bounding box center [258, 770] width 175 height 27
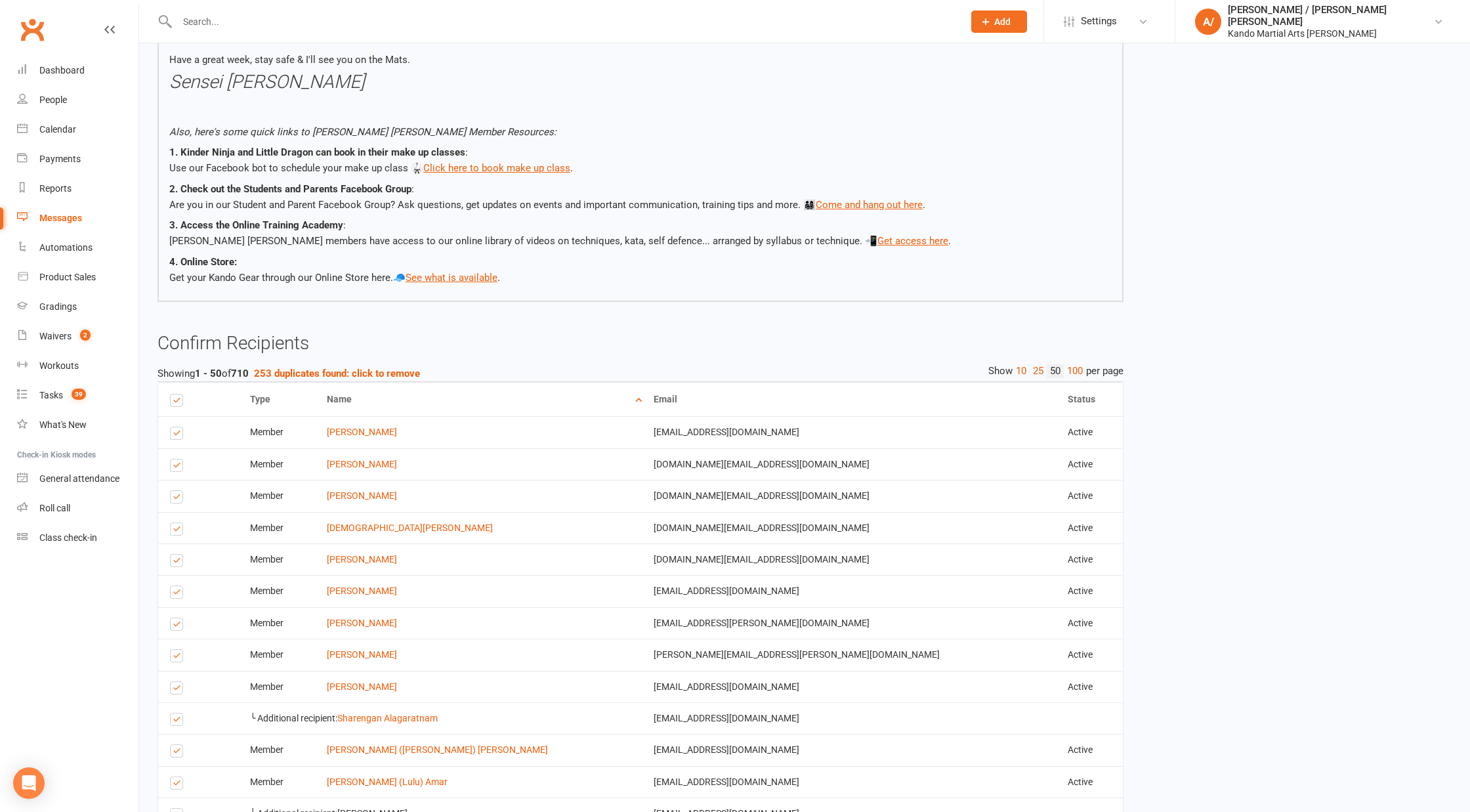
scroll to position [1593, 0]
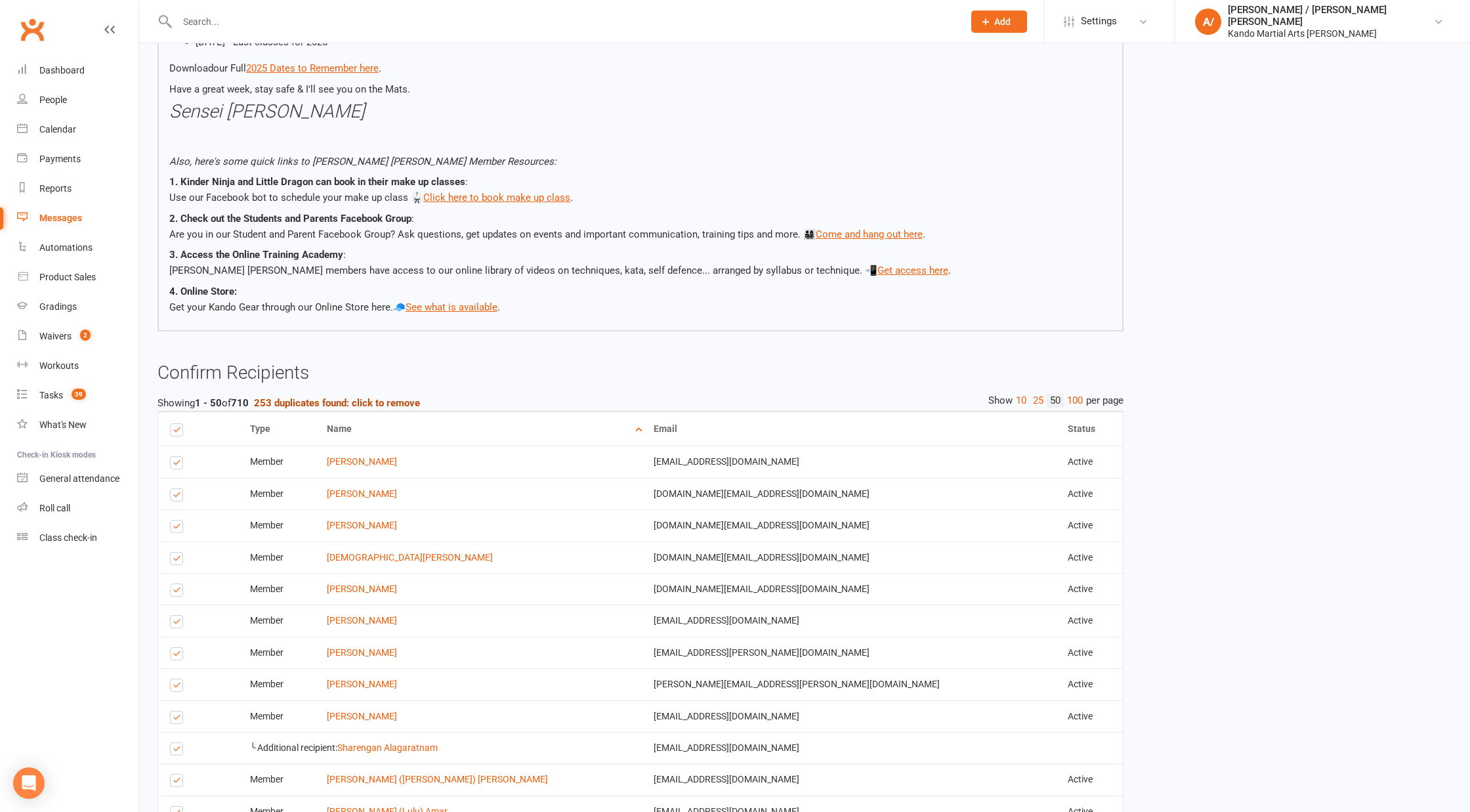
click at [334, 402] on strong "253 duplicates found: click to remove" at bounding box center [337, 403] width 166 height 12
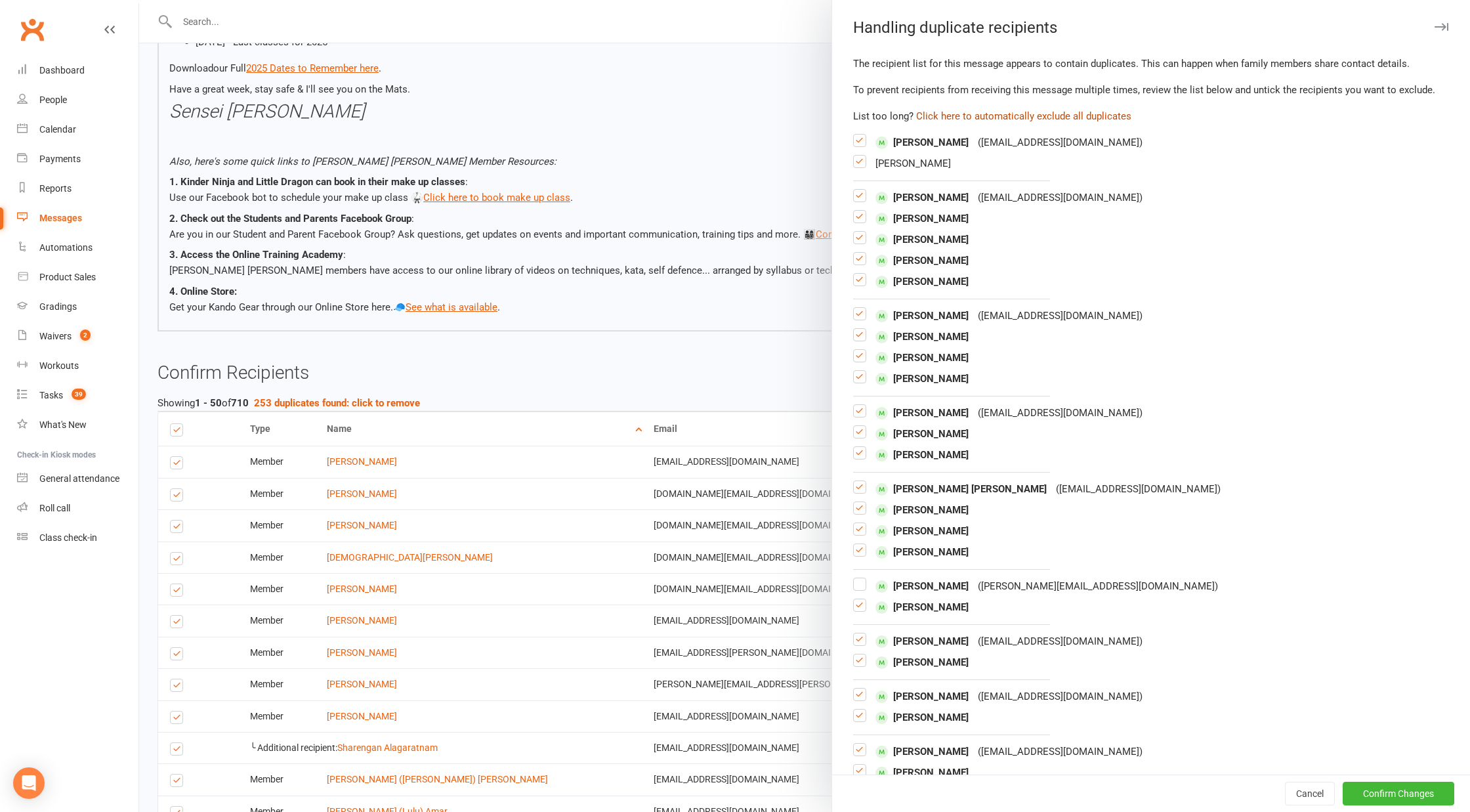
click at [1023, 116] on button "Click here to automatically exclude all duplicates" at bounding box center [1024, 116] width 215 height 16
click at [1358, 789] on button "Confirm Changes" at bounding box center [1398, 793] width 111 height 24
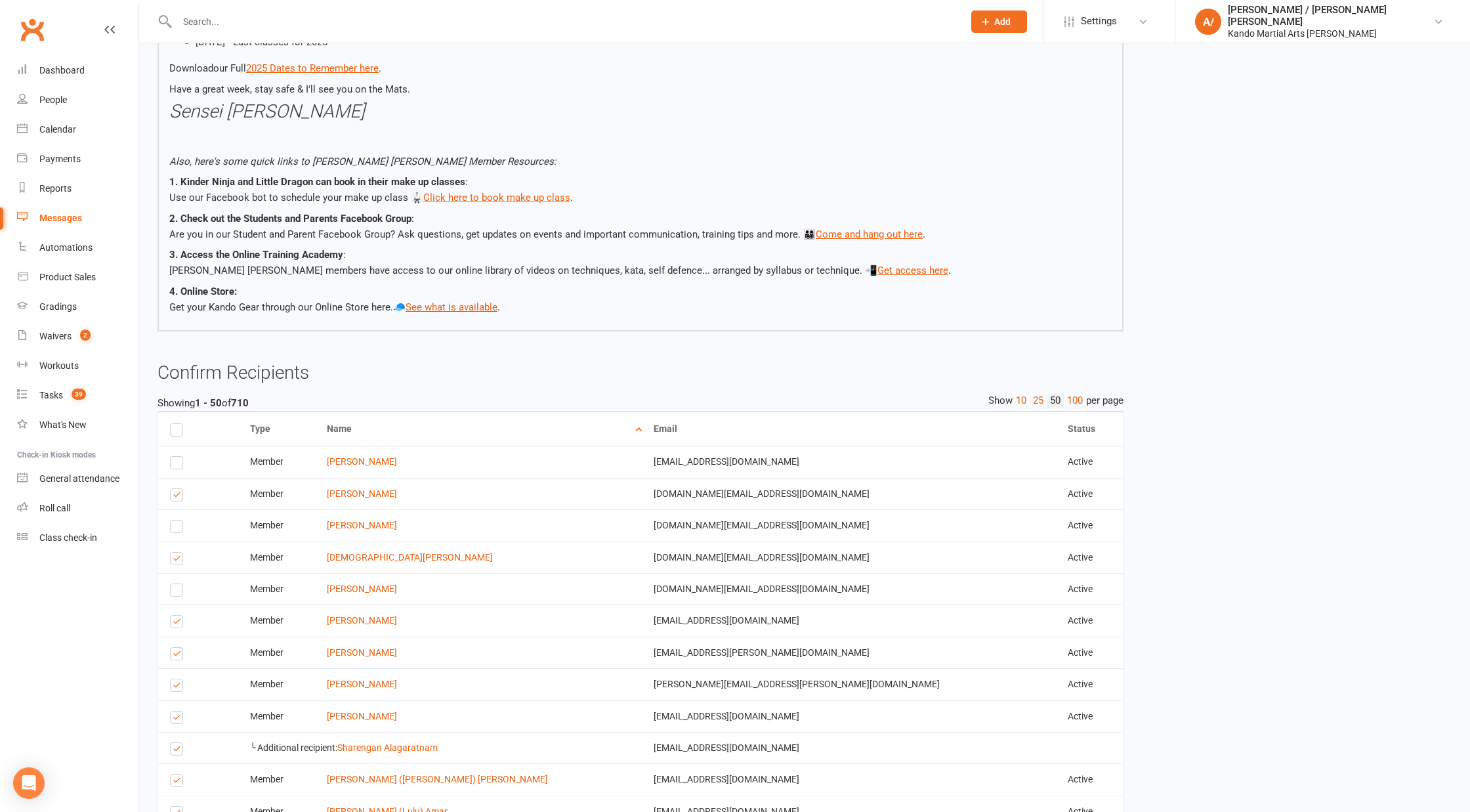
scroll to position [3058, 0]
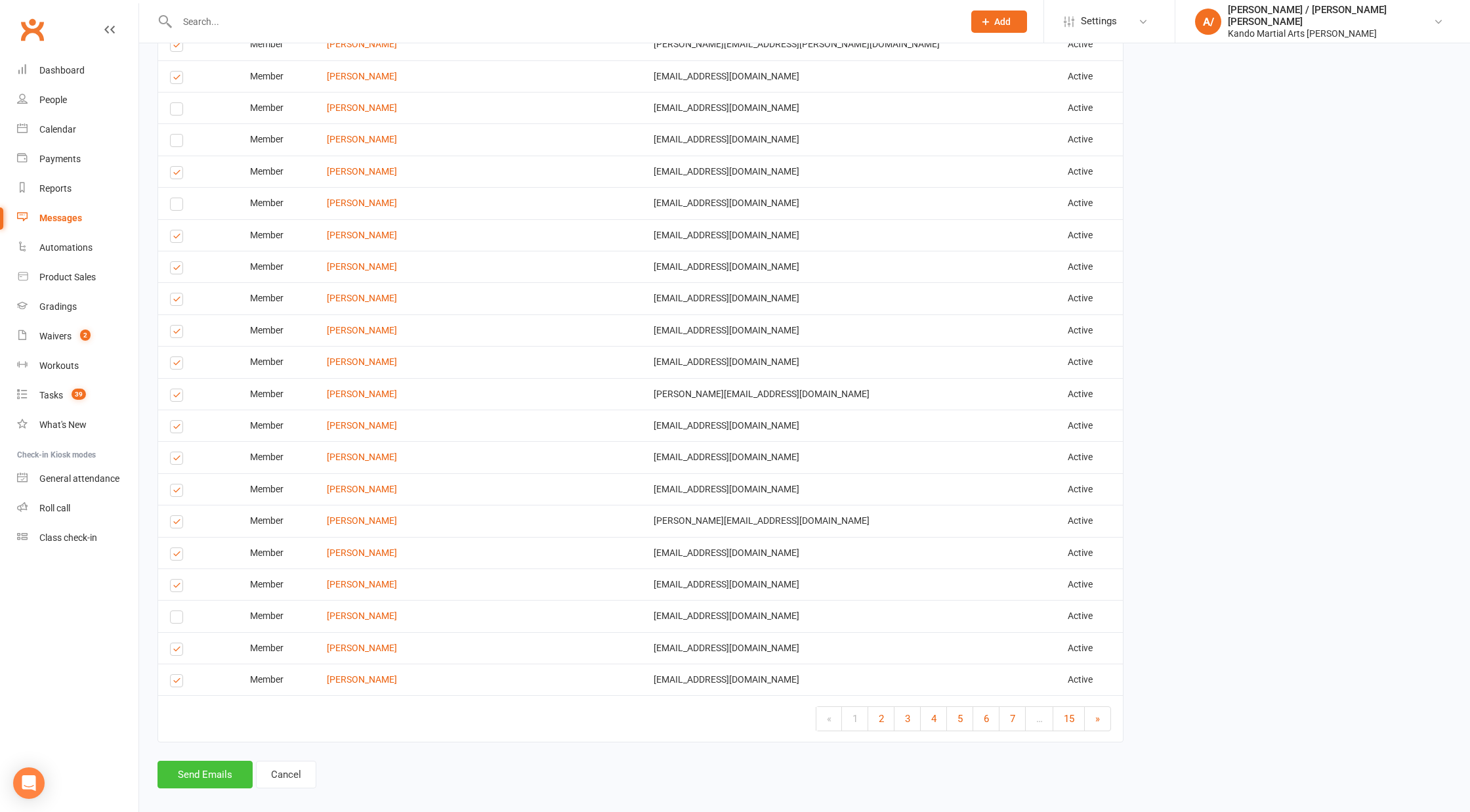
click at [231, 766] on button "Send Emails" at bounding box center [205, 774] width 96 height 27
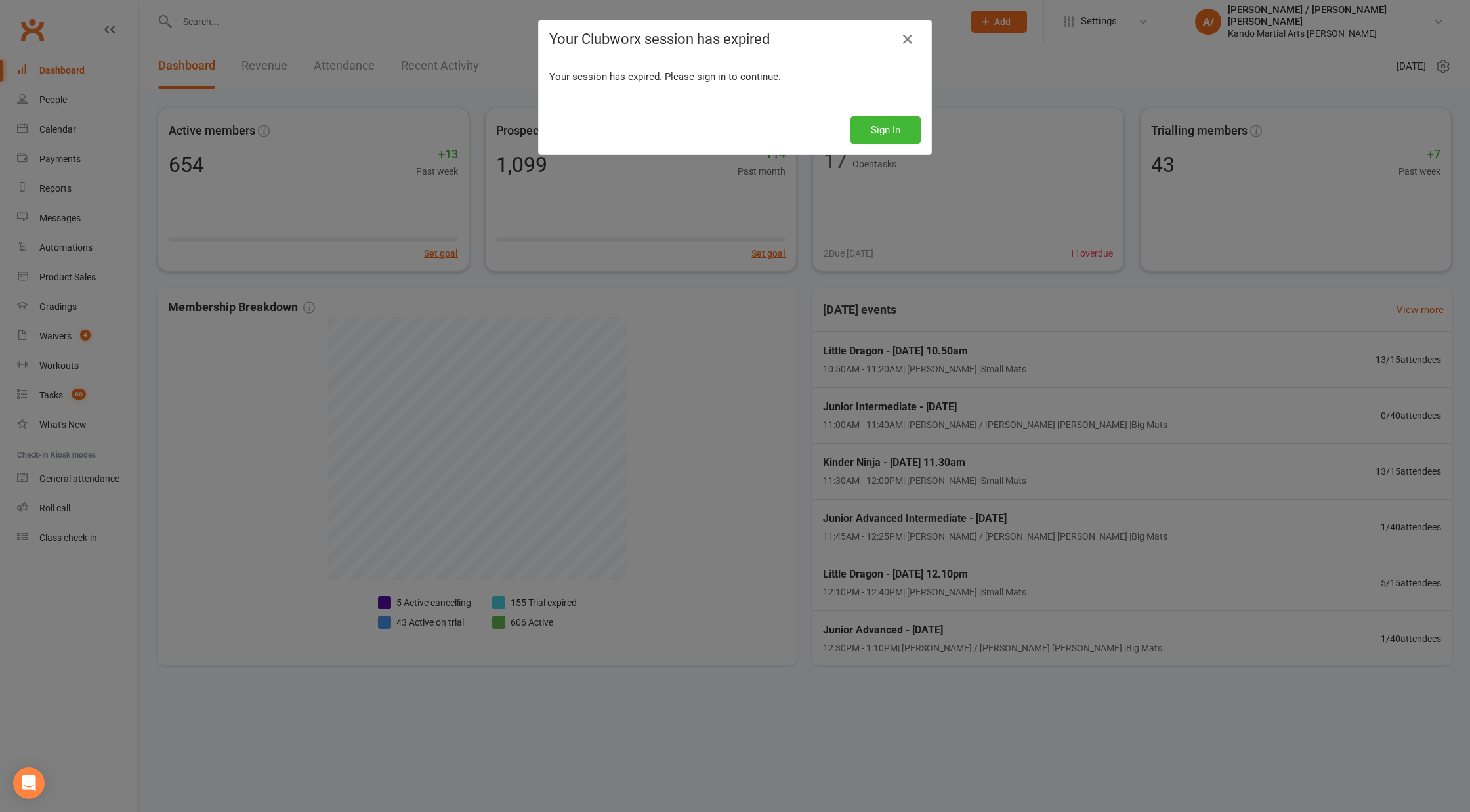
click at [73, 129] on div "Your Clubworx session has expired Your session has expired. Please sign in to c…" at bounding box center [735, 406] width 1470 height 812
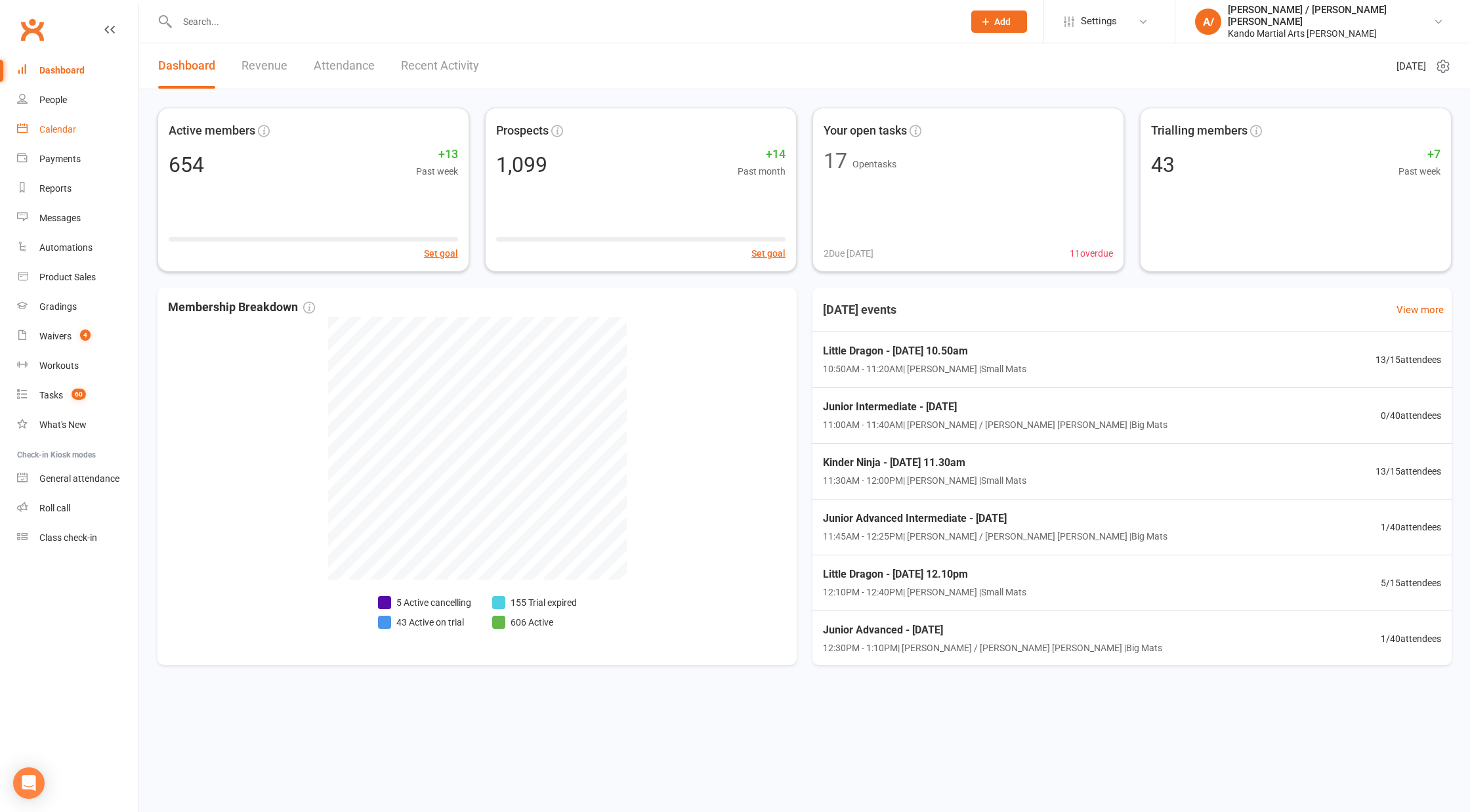
click at [60, 128] on div "Calendar" at bounding box center [58, 129] width 37 height 11
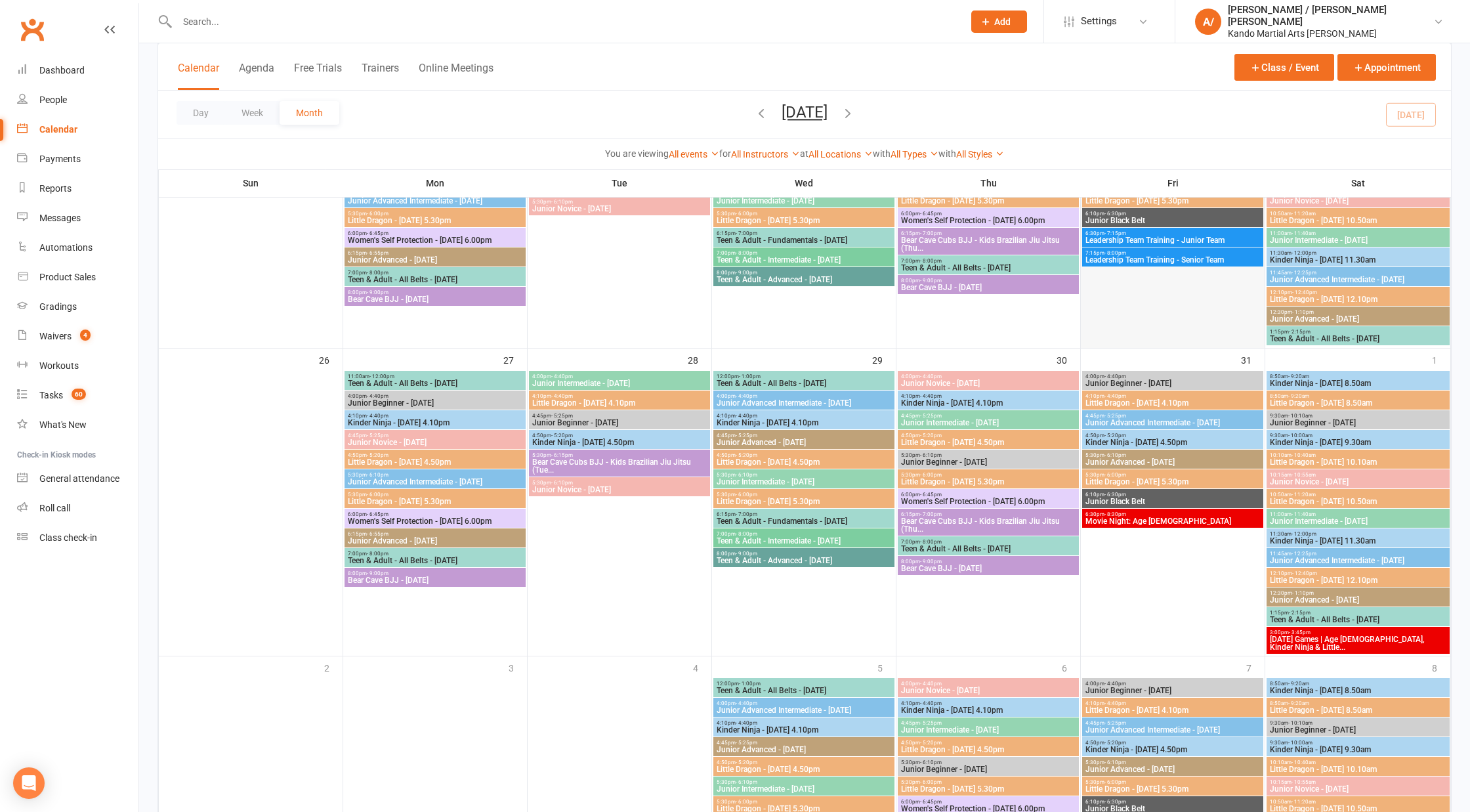
scroll to position [933, 0]
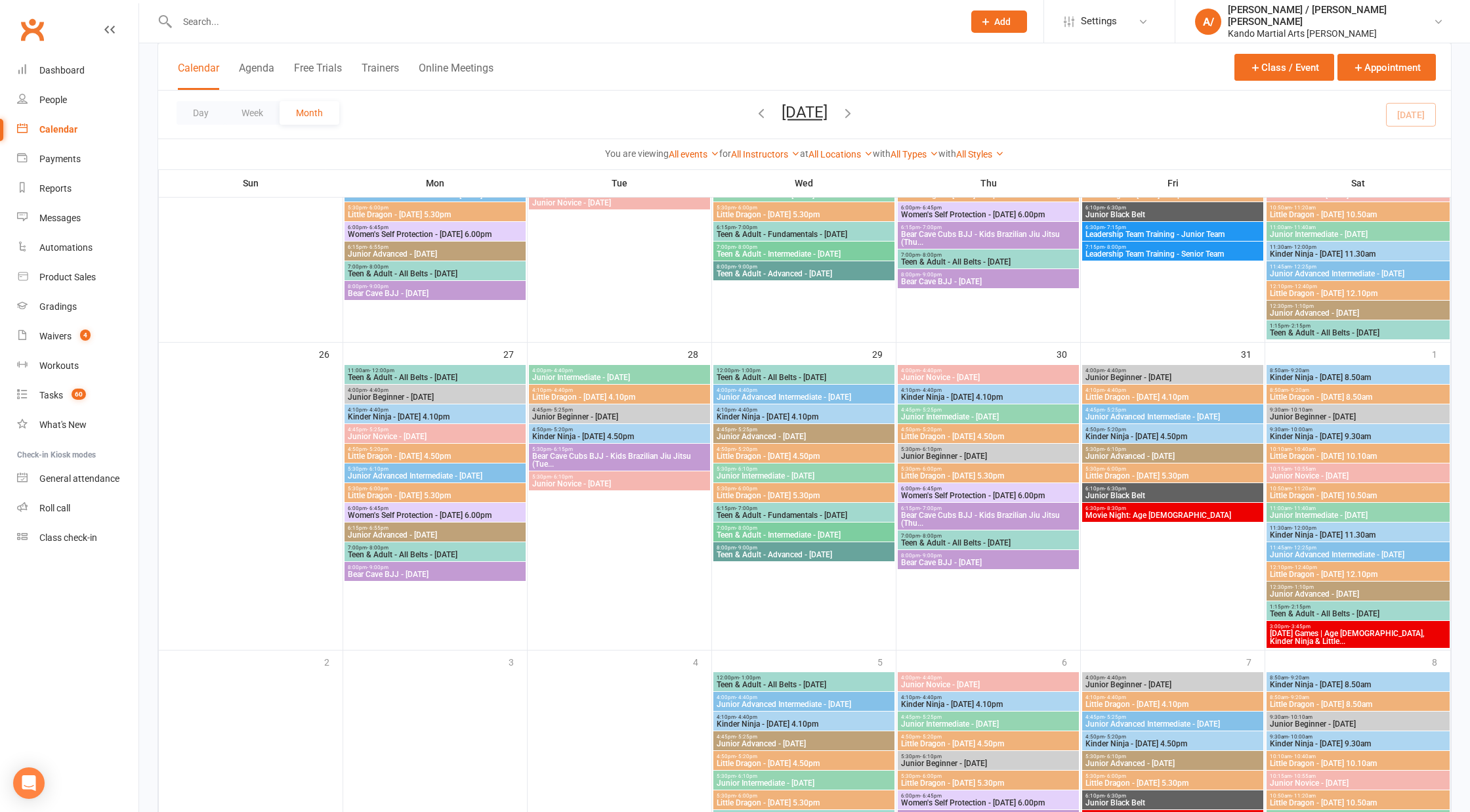
click at [1150, 511] on span "Movie Night: Age 6 - 9" at bounding box center [1174, 516] width 176 height 8
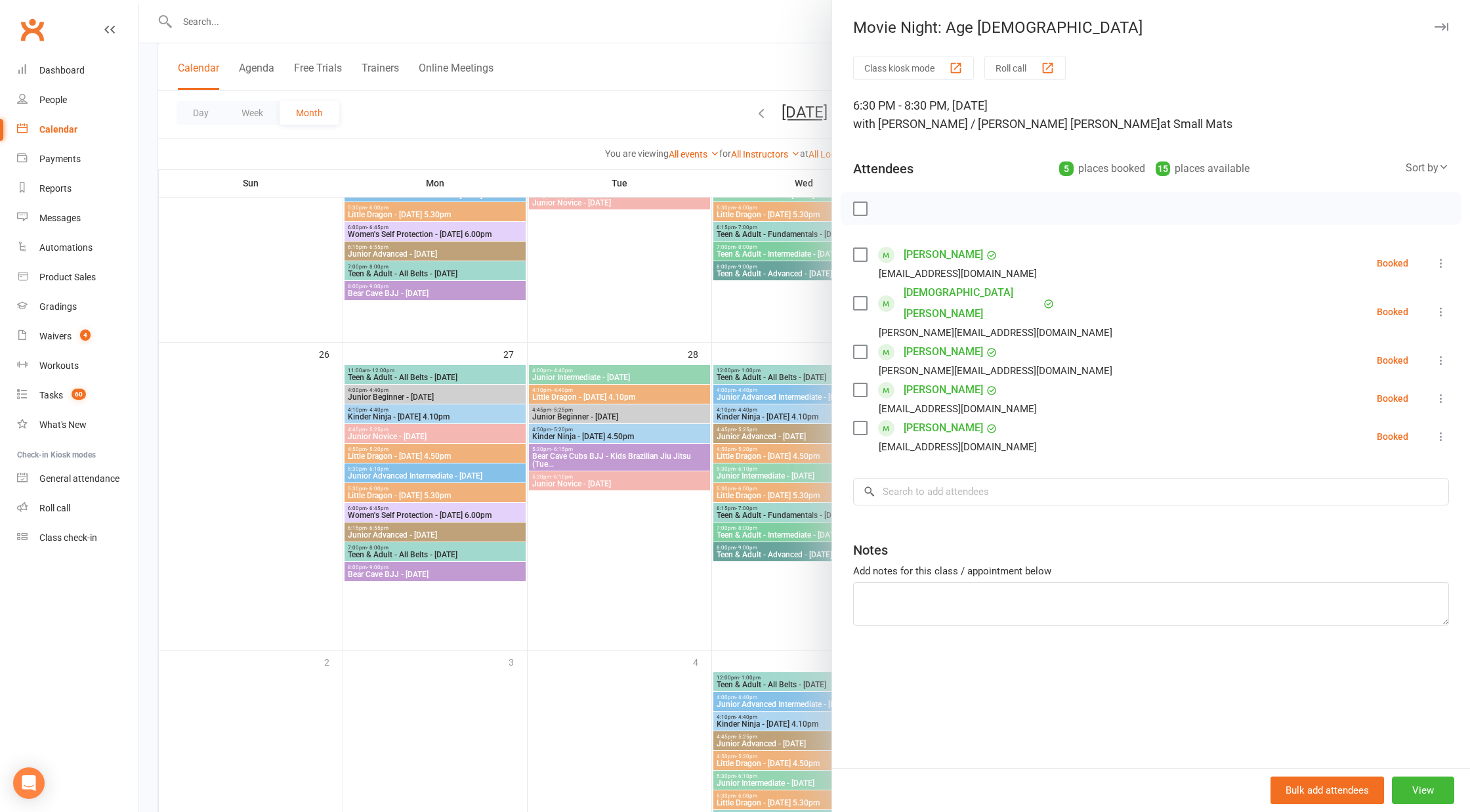
click at [752, 560] on div at bounding box center [805, 406] width 1331 height 812
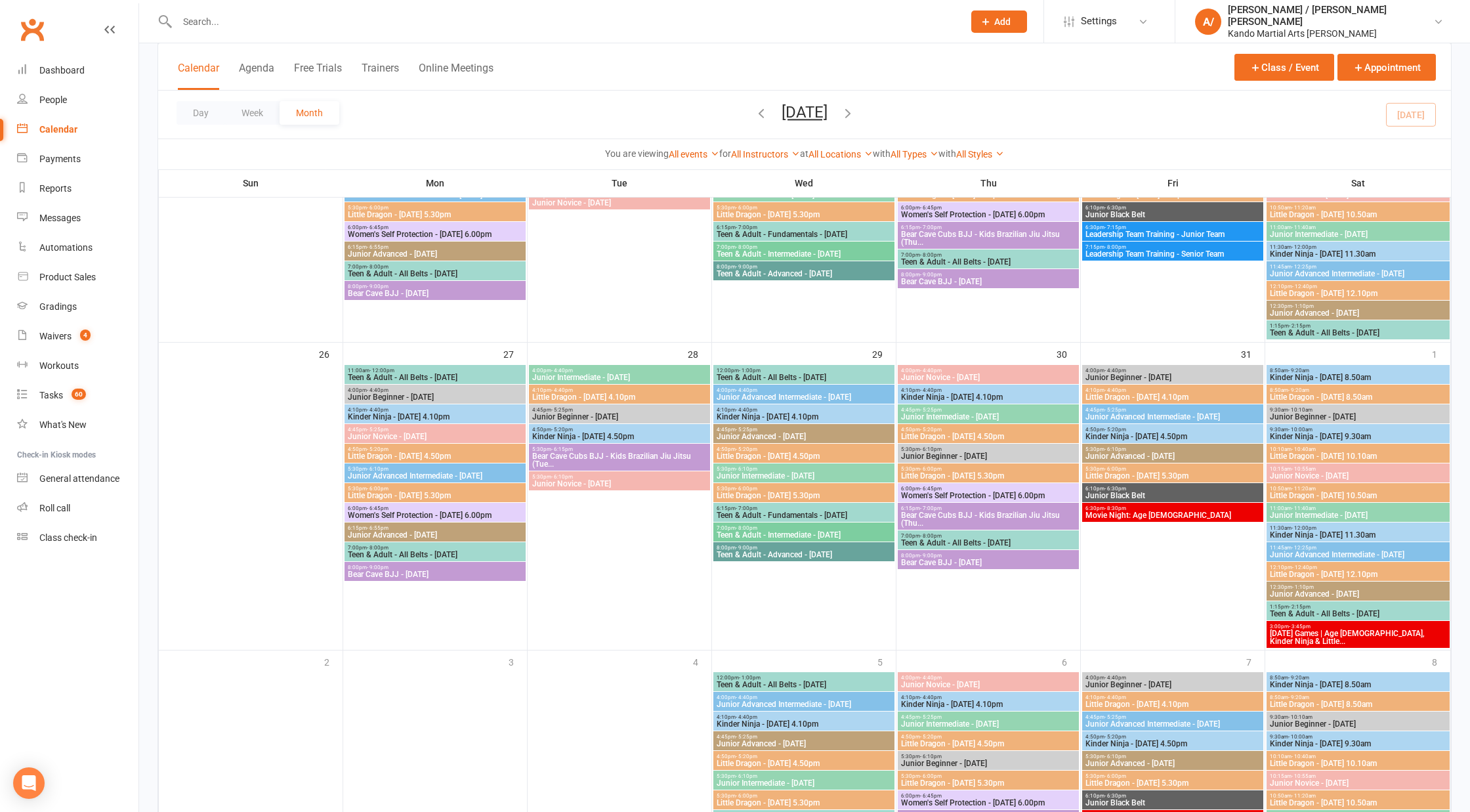
click at [1315, 636] on span "Halloween Games | Age 3 - 6, Kinder Ninja & Little..." at bounding box center [1359, 637] width 178 height 16
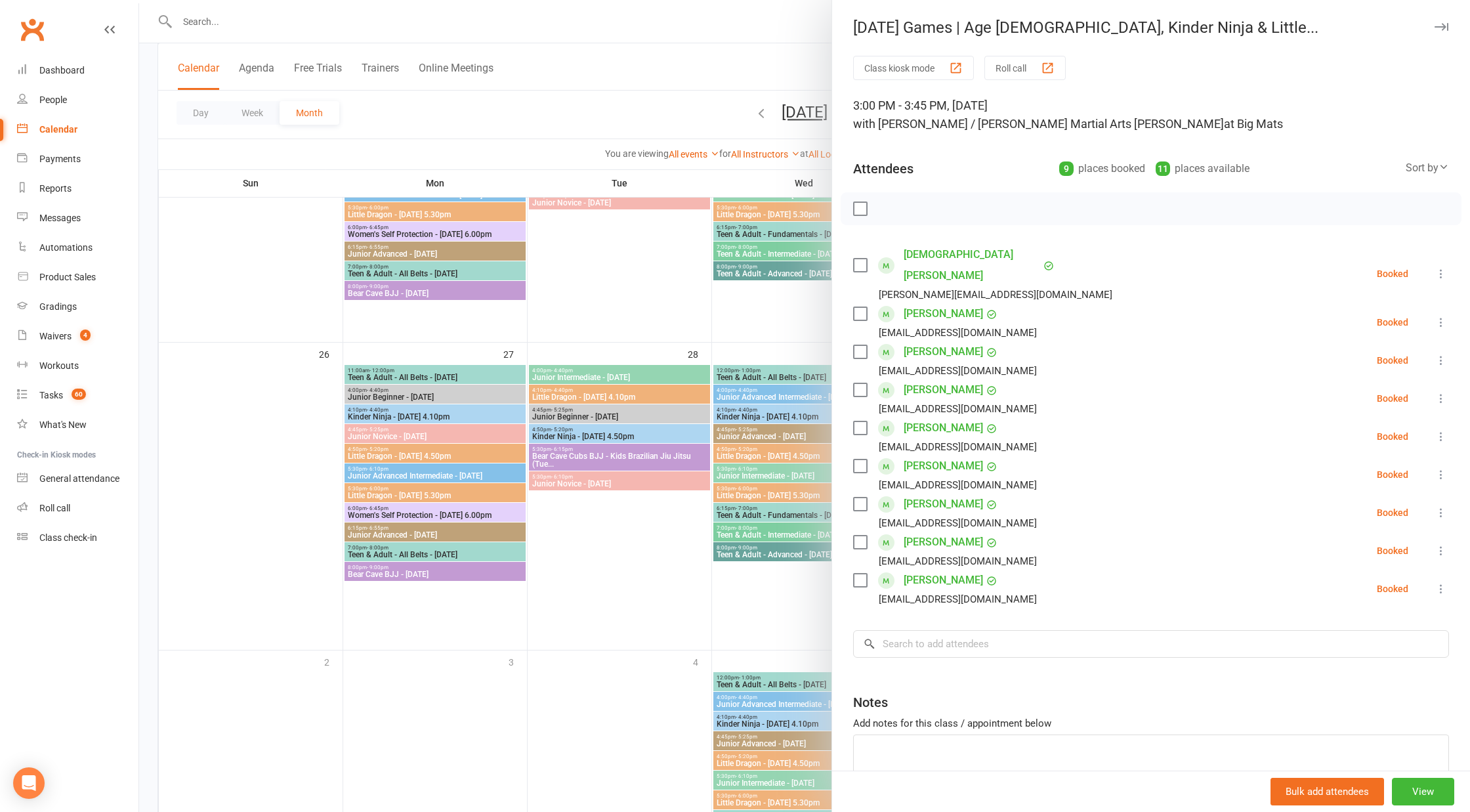
click at [732, 628] on div at bounding box center [805, 406] width 1331 height 812
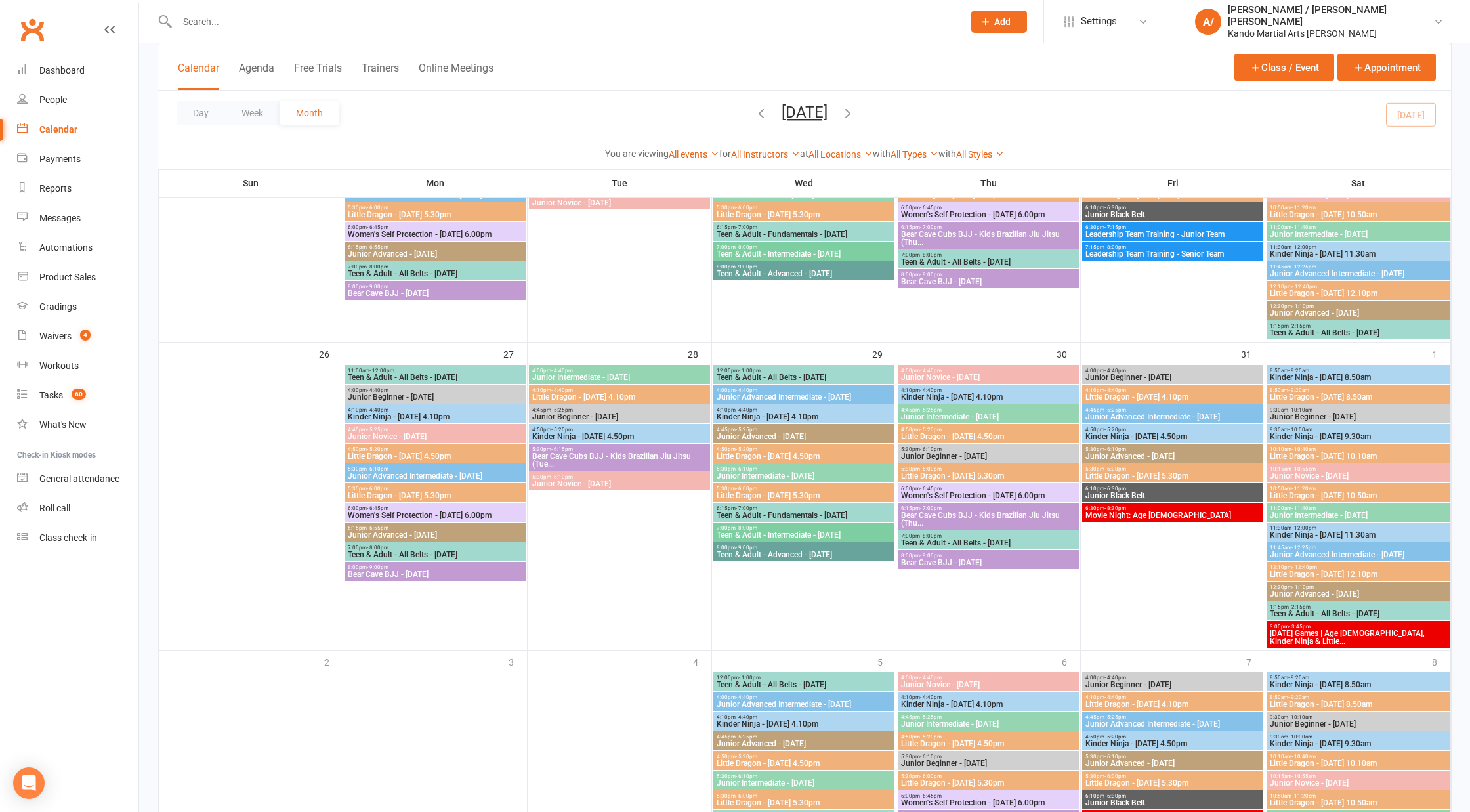
click at [1311, 632] on span "Halloween Games | Age 3 - 6, Kinder Ninja & Little..." at bounding box center [1359, 637] width 178 height 16
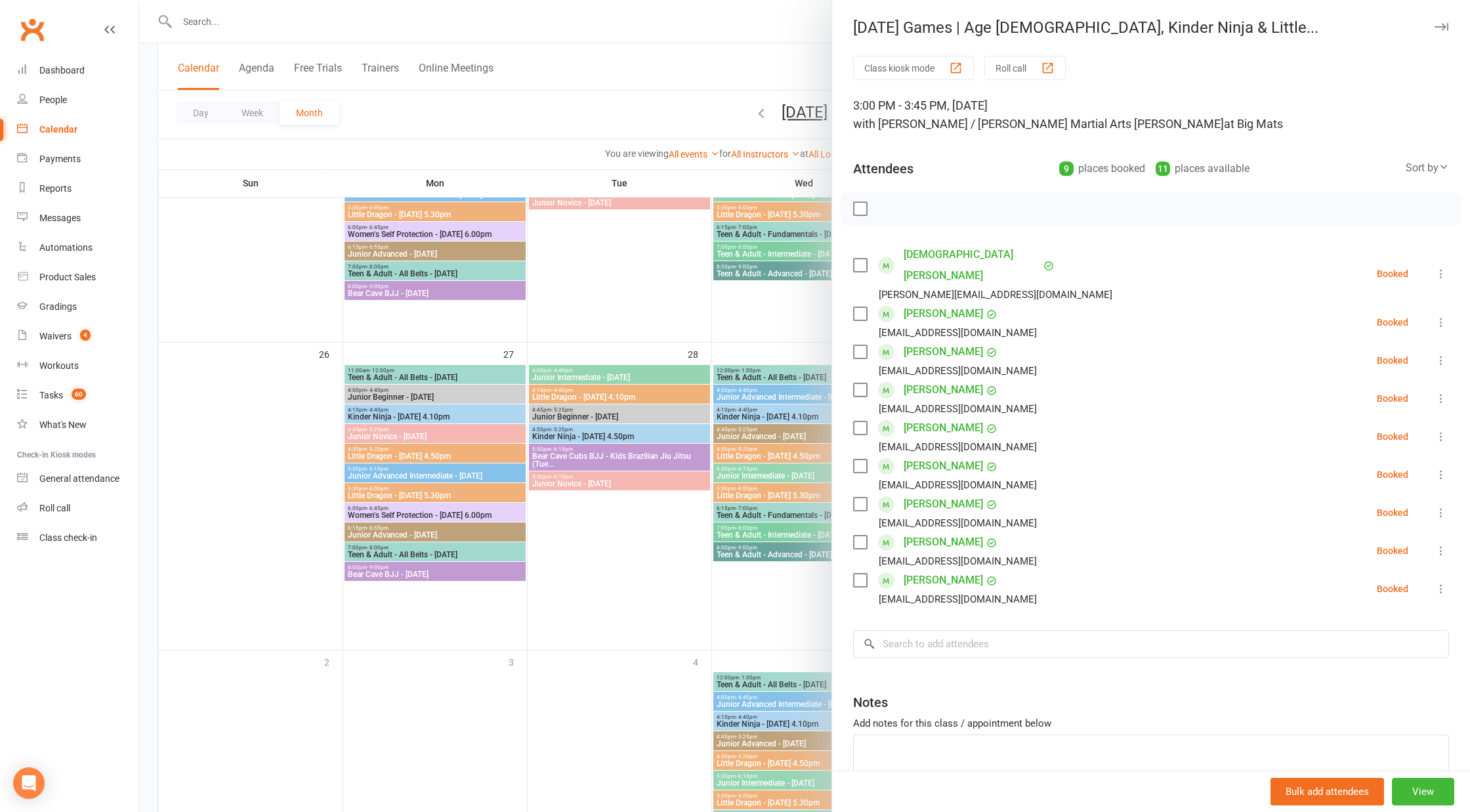
click at [786, 574] on div at bounding box center [805, 406] width 1331 height 812
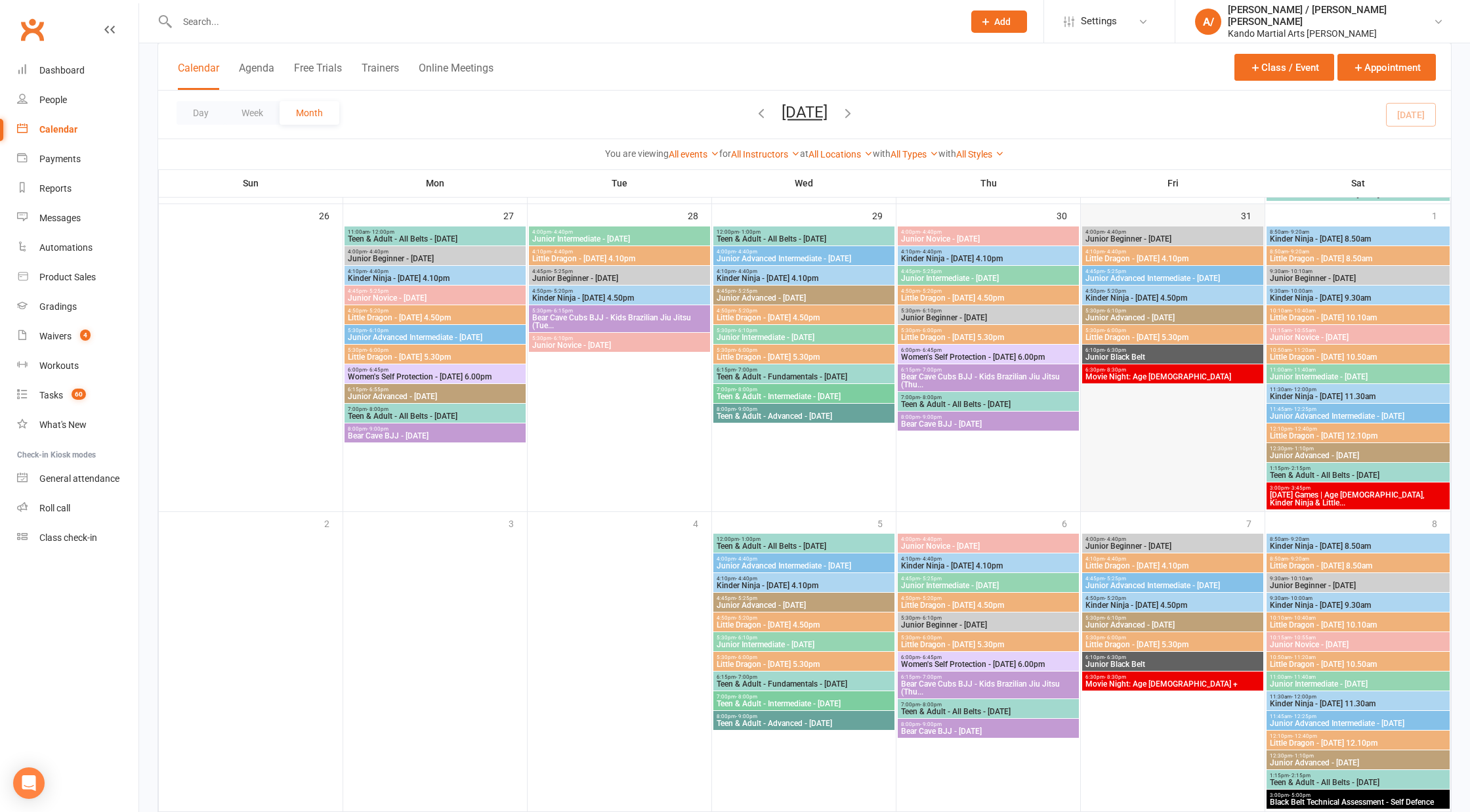
scroll to position [1108, 0]
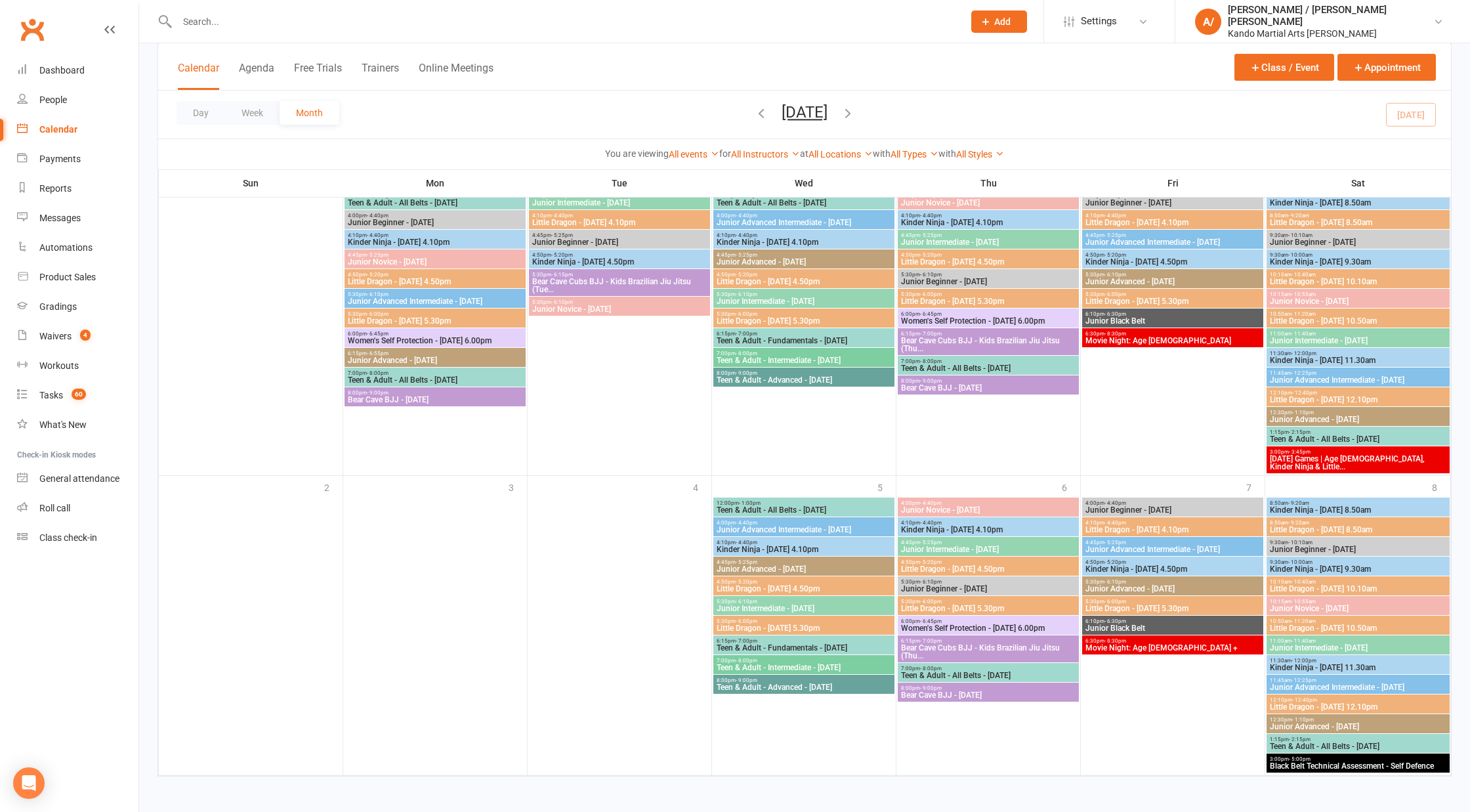
click at [1141, 649] on span "Movie Night: Age 10 +" at bounding box center [1174, 648] width 176 height 8
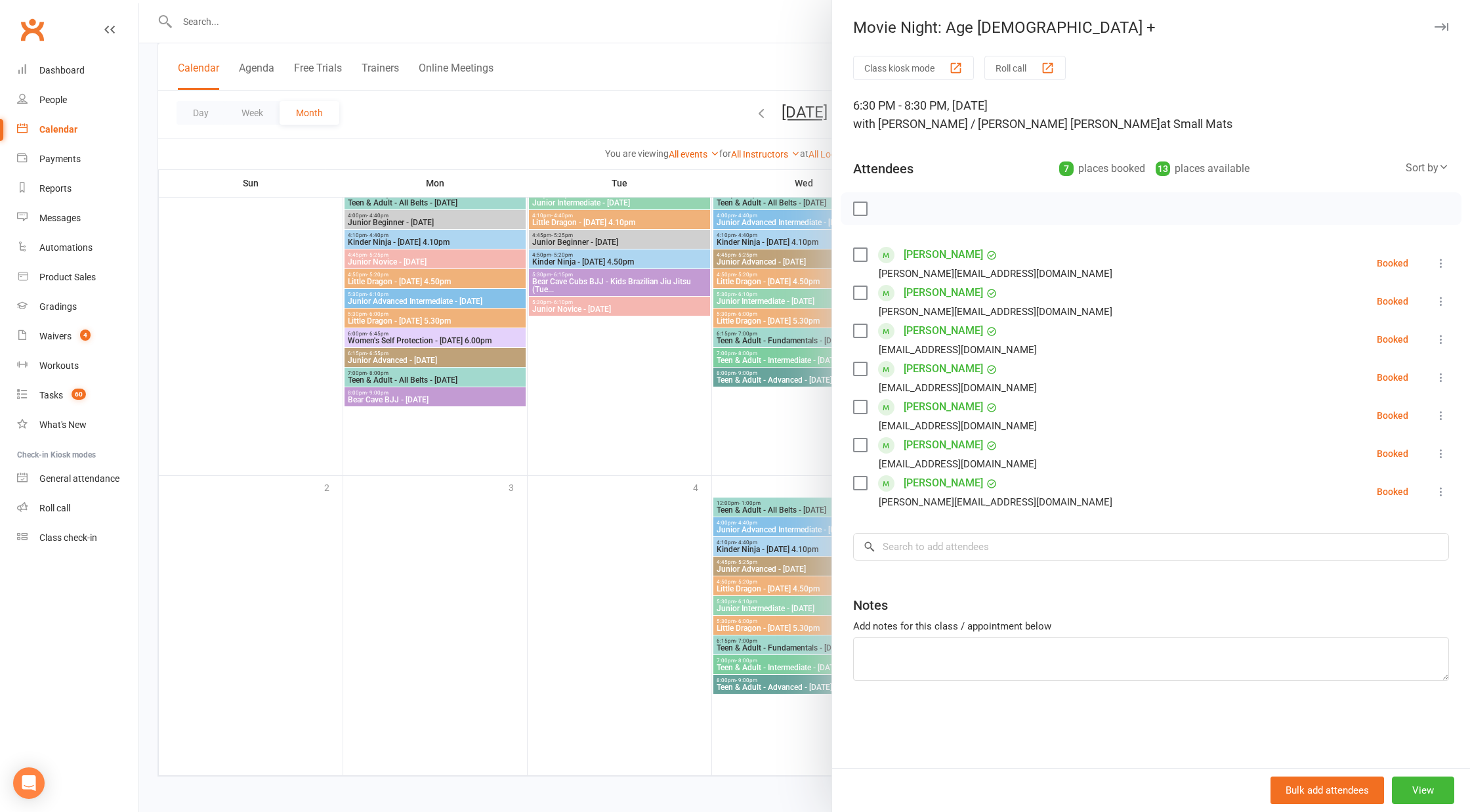
click at [918, 335] on link "[PERSON_NAME]" at bounding box center [944, 331] width 79 height 21
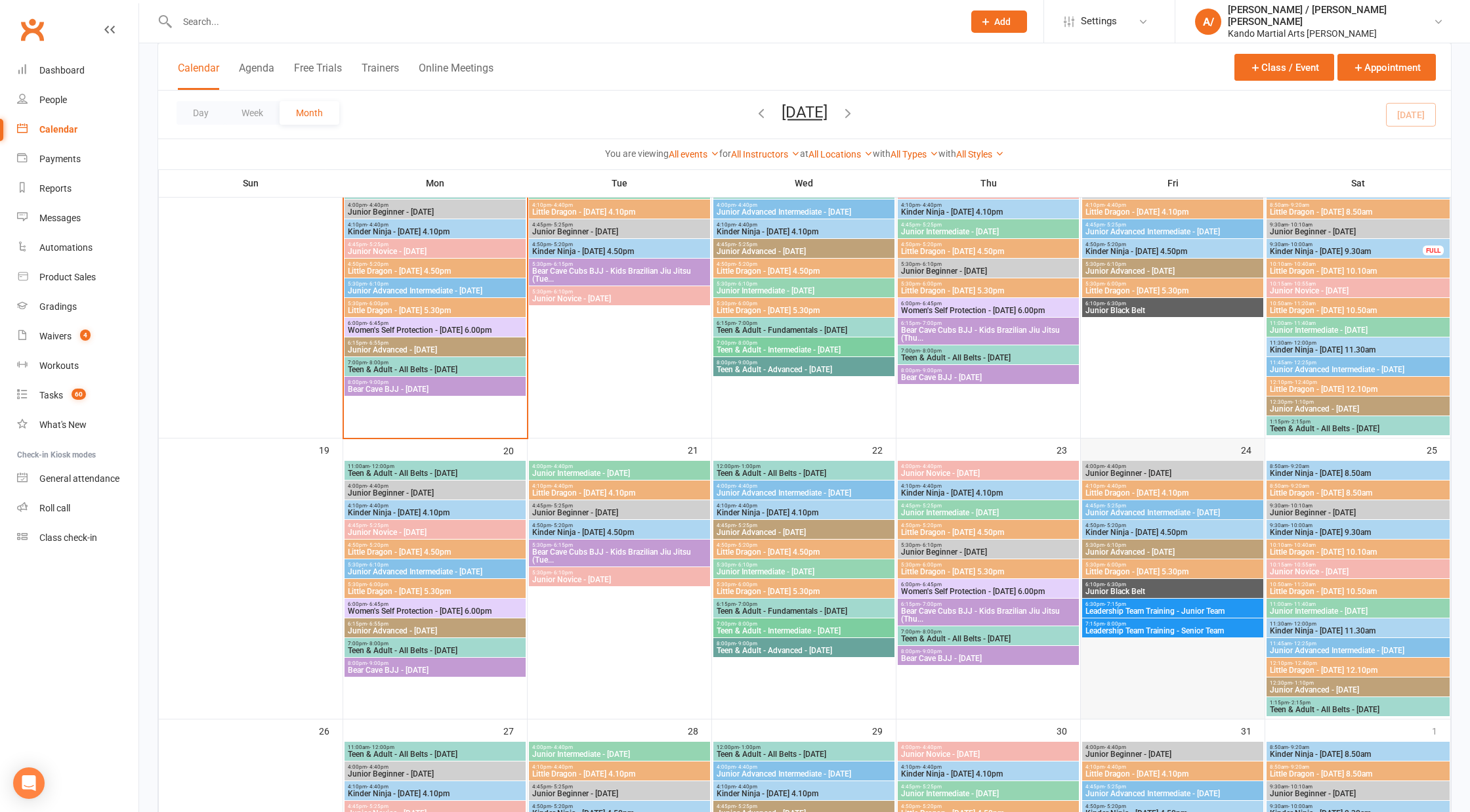
scroll to position [654, 0]
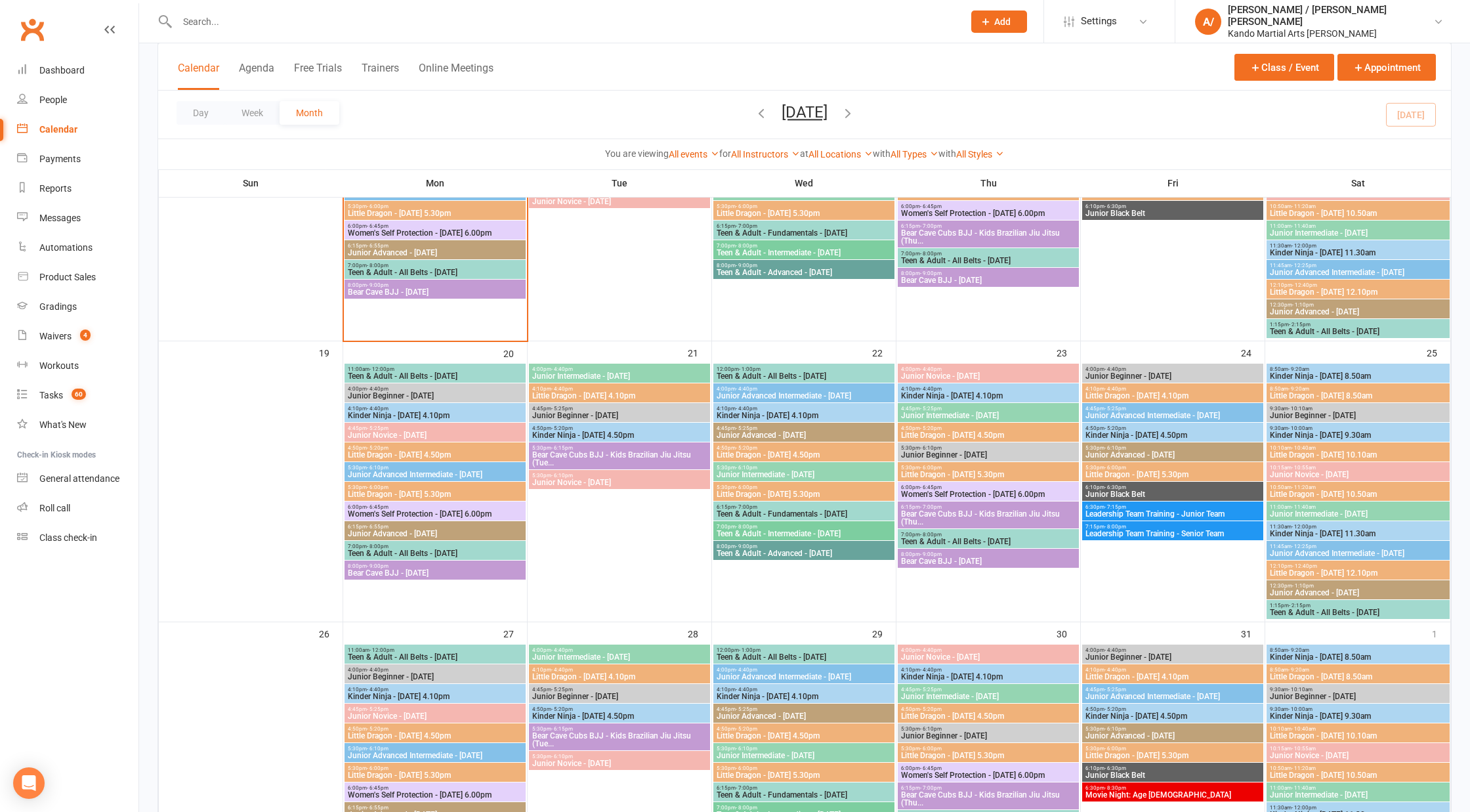
click at [1165, 510] on span "Leadership Team Training - Junior Team" at bounding box center [1174, 514] width 176 height 8
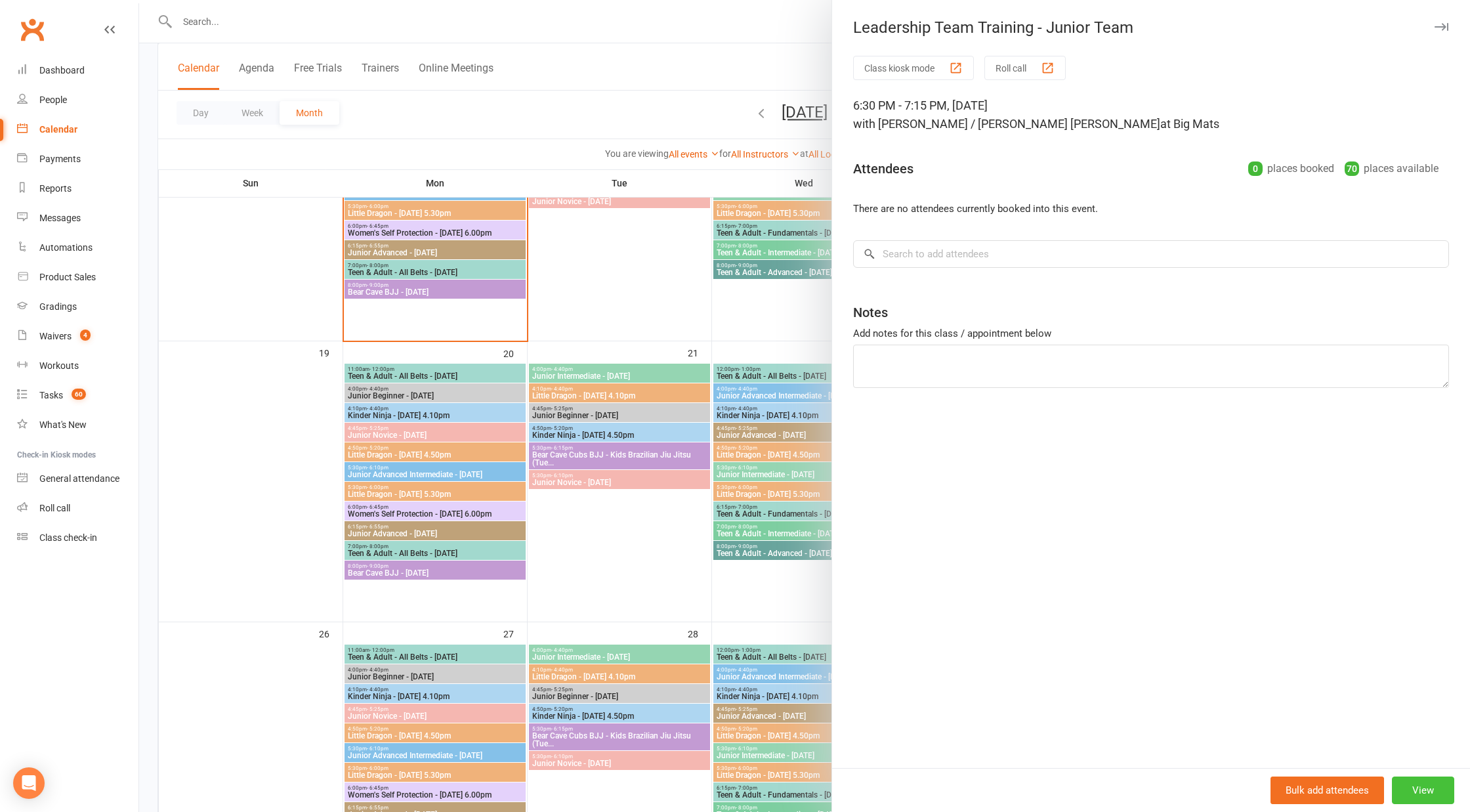
click at [1411, 787] on button "View" at bounding box center [1424, 790] width 63 height 27
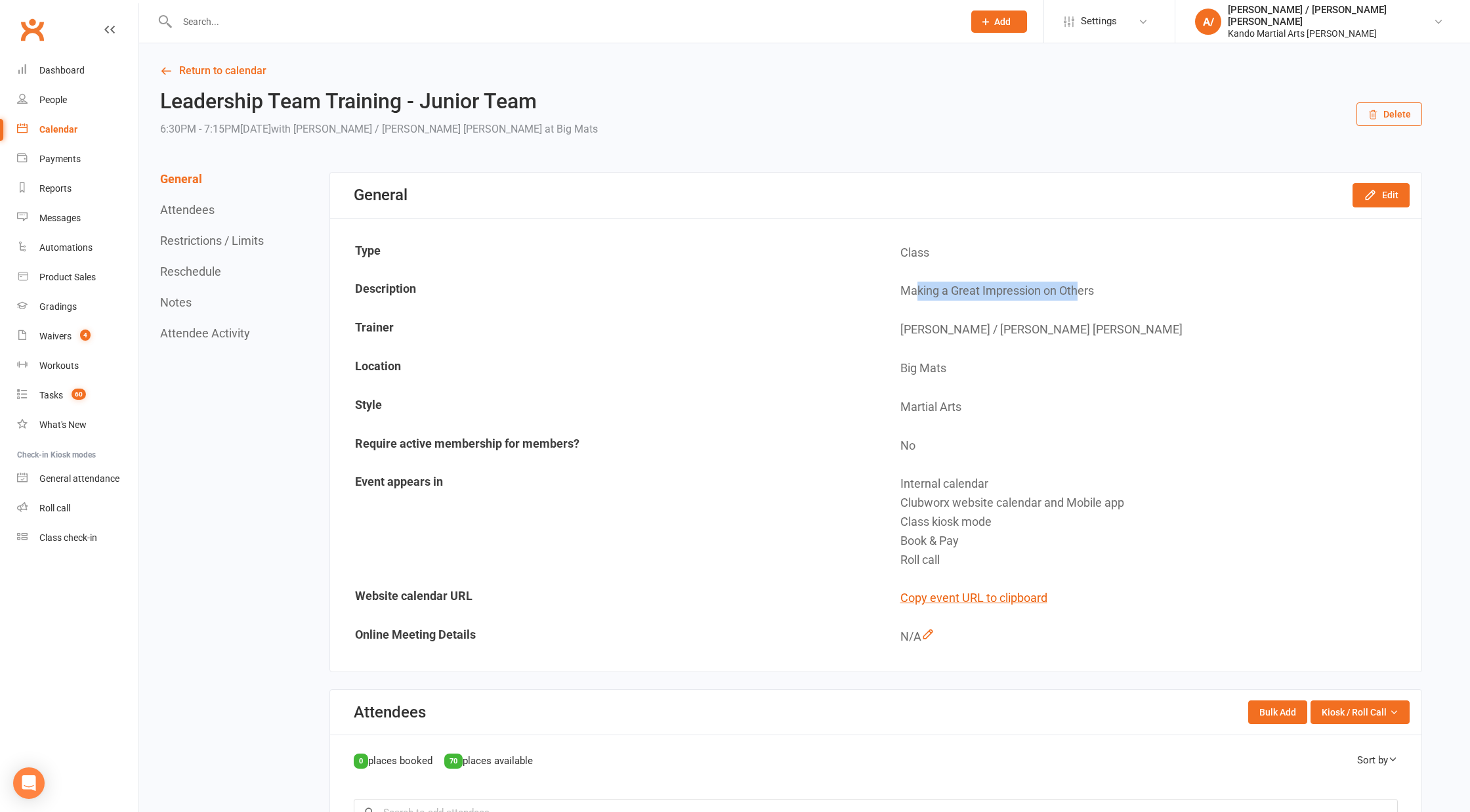
drag, startPoint x: 917, startPoint y: 294, endPoint x: 1094, endPoint y: 294, distance: 177.0
click at [1094, 294] on td "Making a Great Impression on Others" at bounding box center [1149, 291] width 544 height 37
click at [769, 270] on table "Type Class Description Making a Great Impression on Others Trainer Andy Muser /…" at bounding box center [876, 445] width 1092 height 424
